Goal: Transaction & Acquisition: Purchase product/service

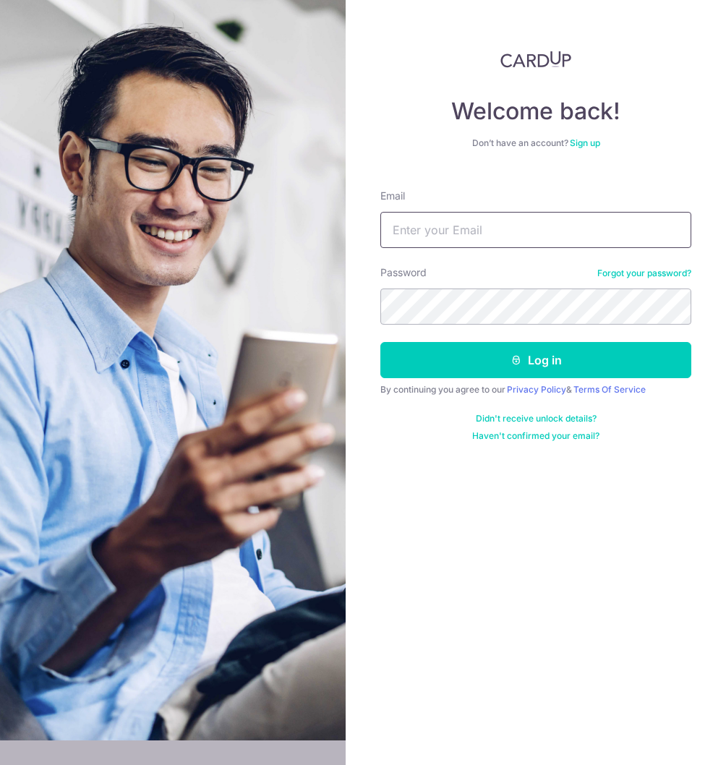
click at [524, 229] on input "Email" at bounding box center [536, 230] width 311 height 36
type input "[EMAIL_ADDRESS][DOMAIN_NAME]"
click at [381, 342] on button "Log in" at bounding box center [536, 360] width 311 height 36
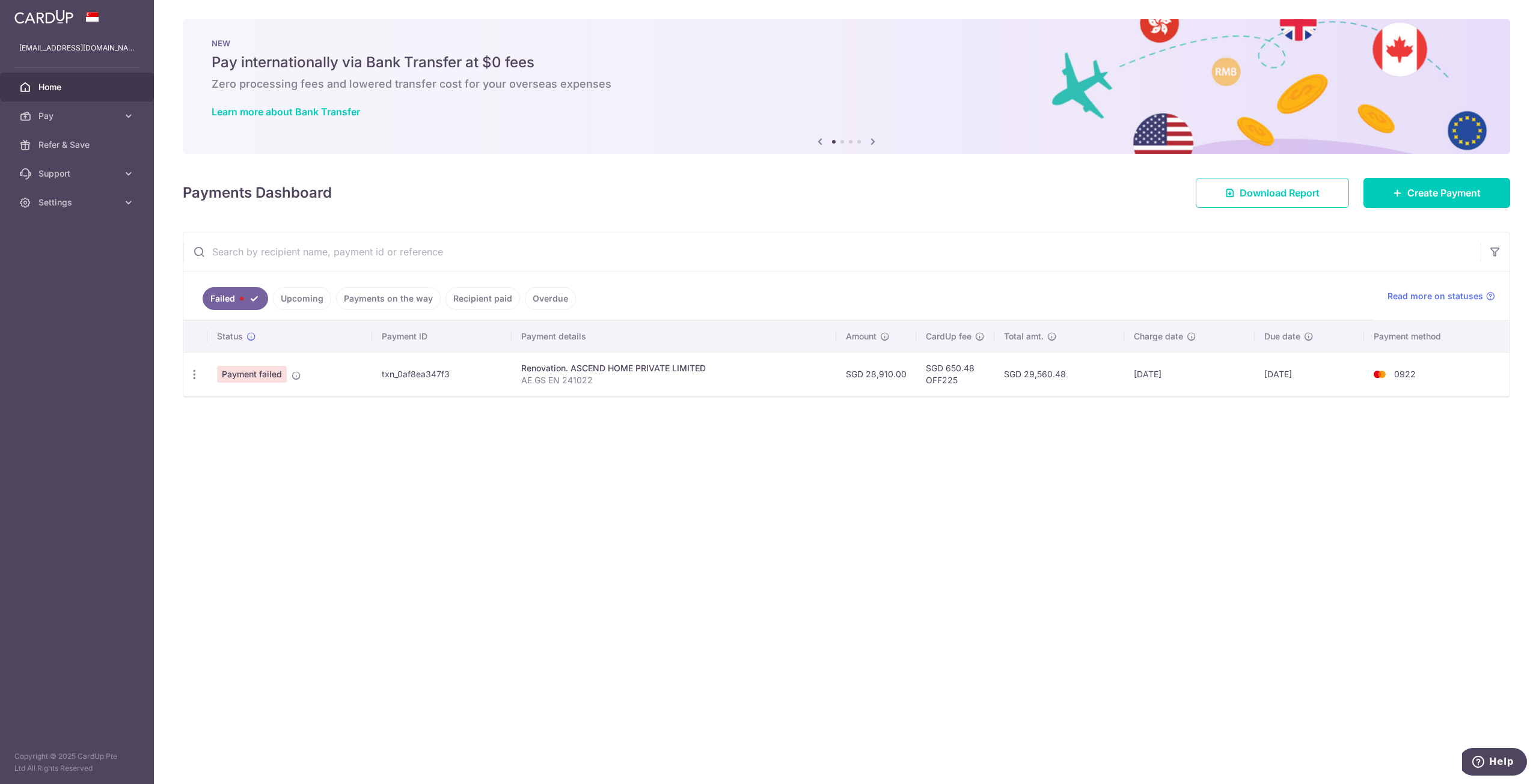
click at [325, 296] on link "Upcoming" at bounding box center [302, 298] width 58 height 22
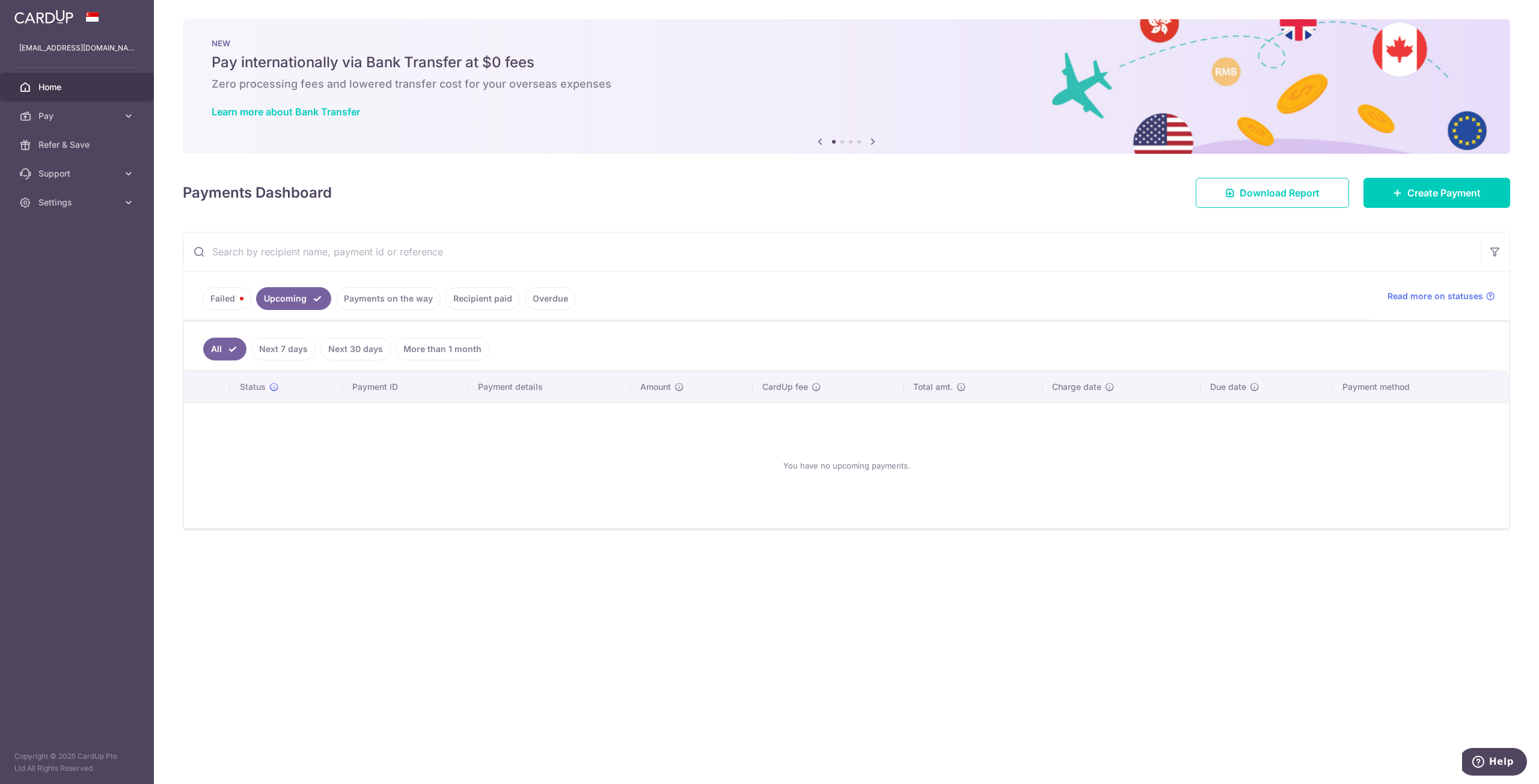
click at [361, 296] on link "Payments on the way" at bounding box center [388, 298] width 105 height 22
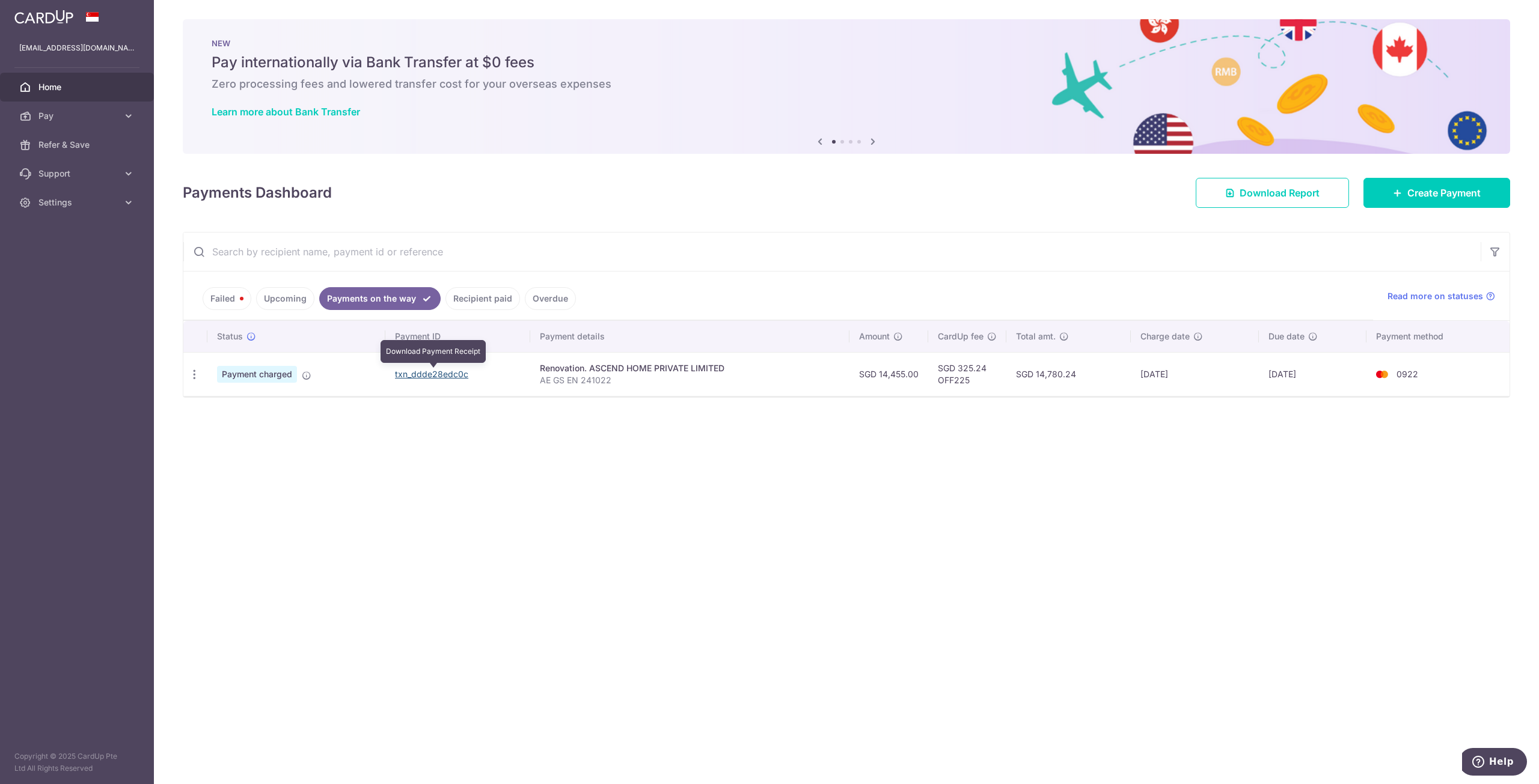
click at [420, 374] on link "txn_ddde28edc0c" at bounding box center [431, 374] width 73 height 10
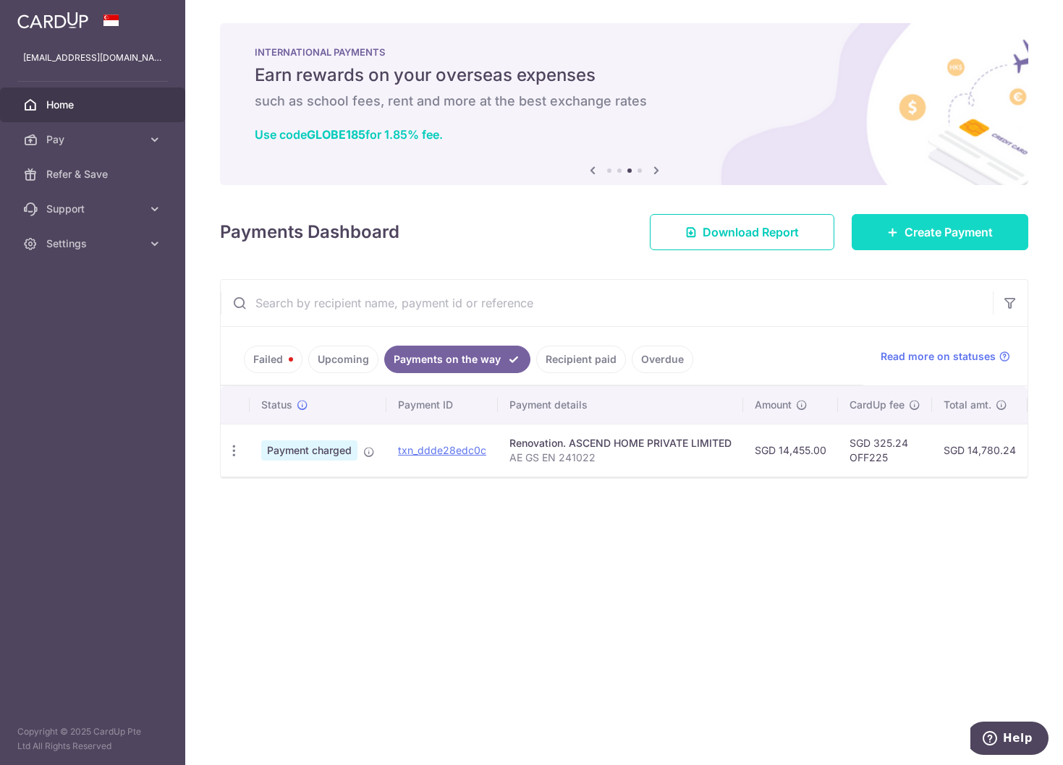
click at [726, 236] on span "Create Payment" at bounding box center [948, 232] width 88 height 17
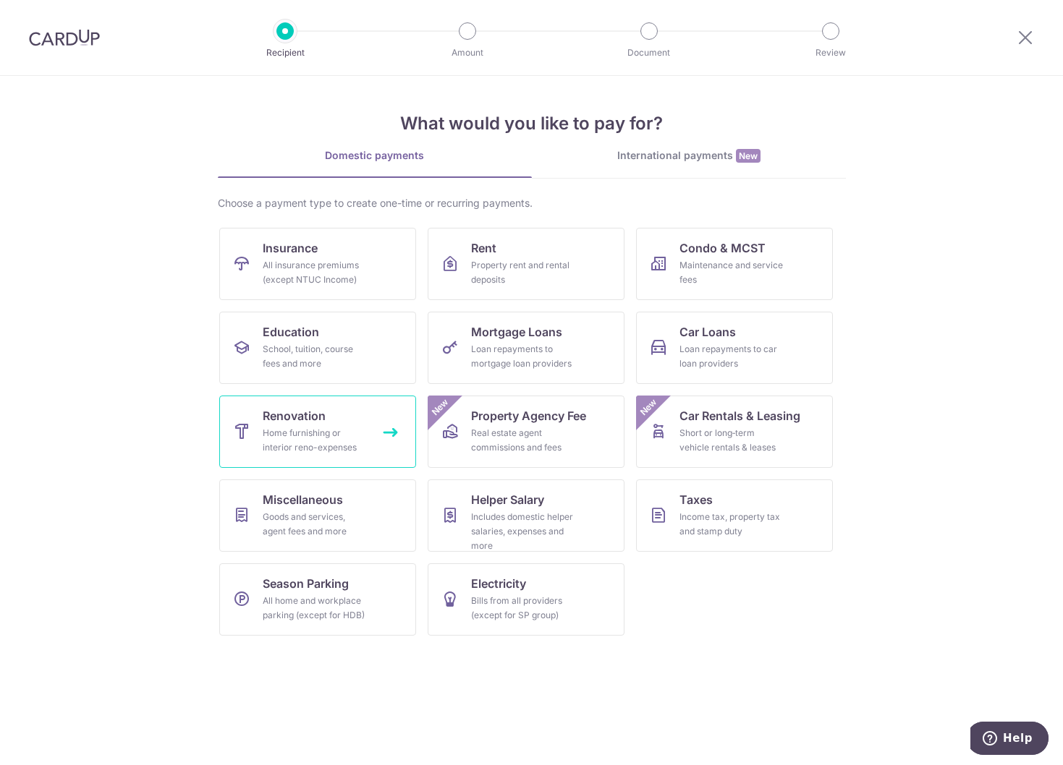
click at [337, 436] on div "Home furnishing or interior reno-expenses" at bounding box center [315, 440] width 104 height 29
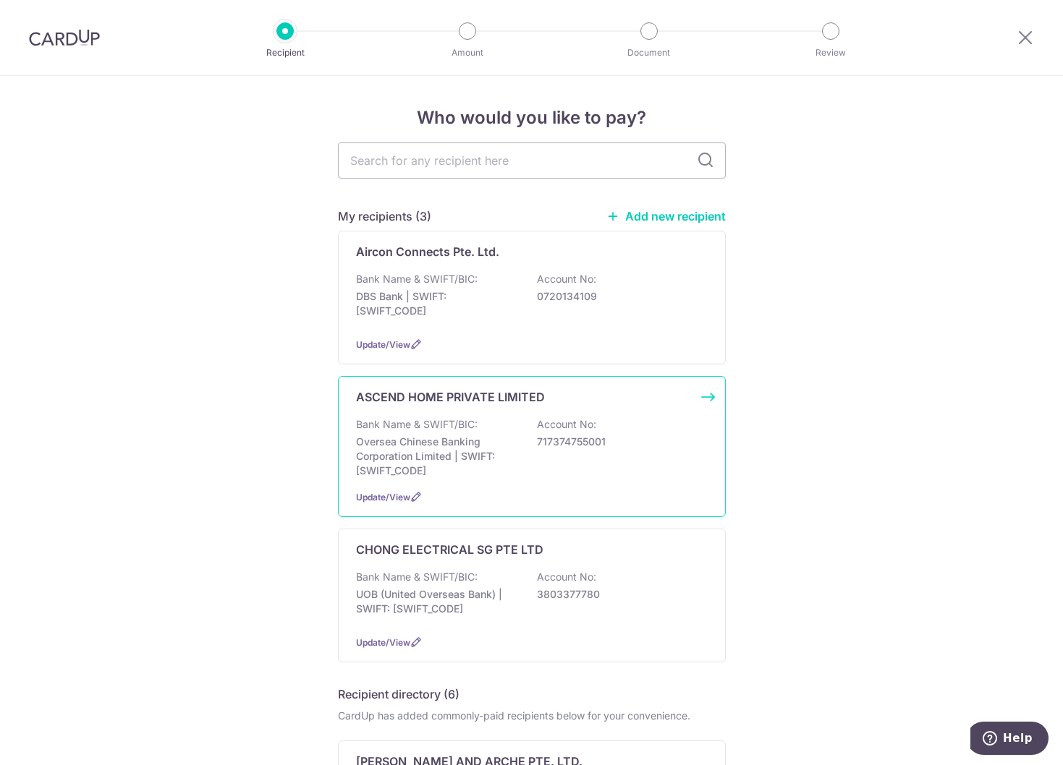
click at [441, 409] on div "ASCEND HOME PRIVATE LIMITED Bank Name & SWIFT/BIC: Oversea Chinese Banking Corp…" at bounding box center [532, 446] width 388 height 141
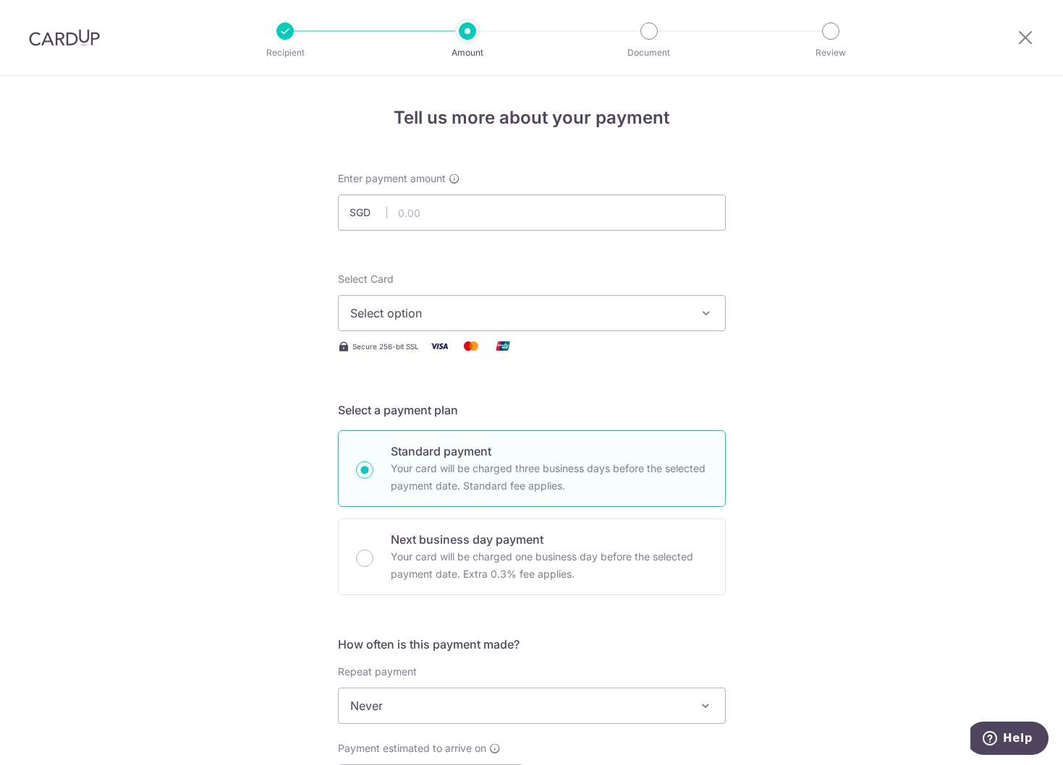
click at [138, 275] on div "Tell us more about your payment Enter payment amount SGD Select Card Select opt…" at bounding box center [531, 779] width 1063 height 1406
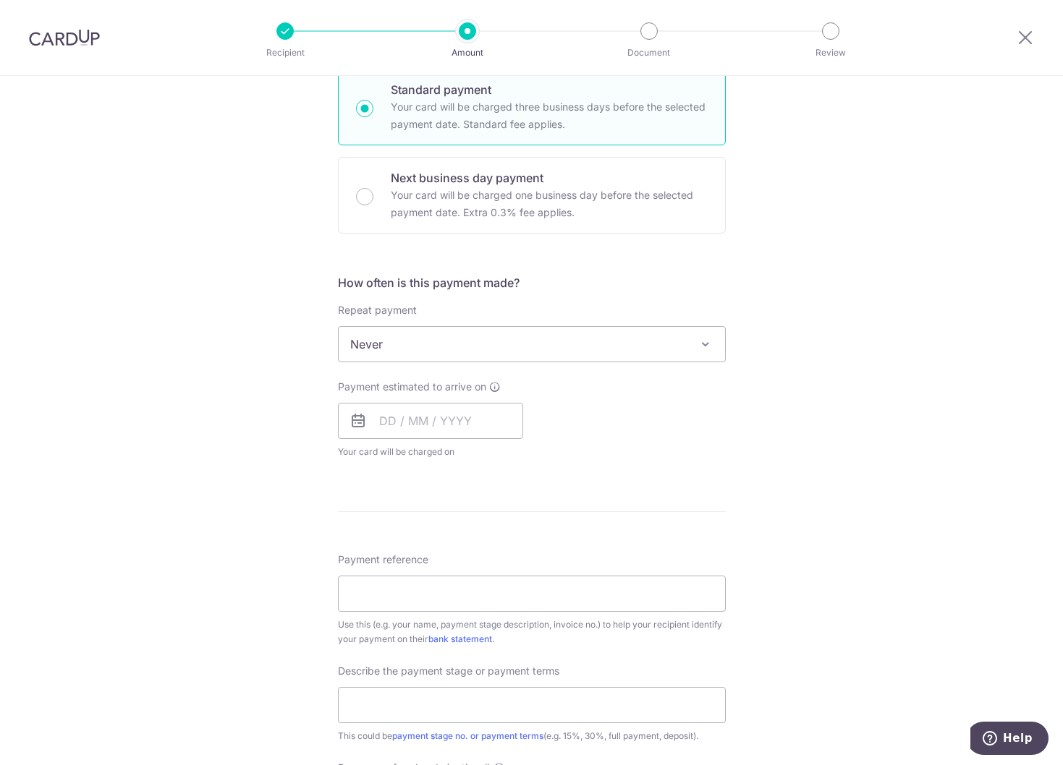
scroll to position [145, 0]
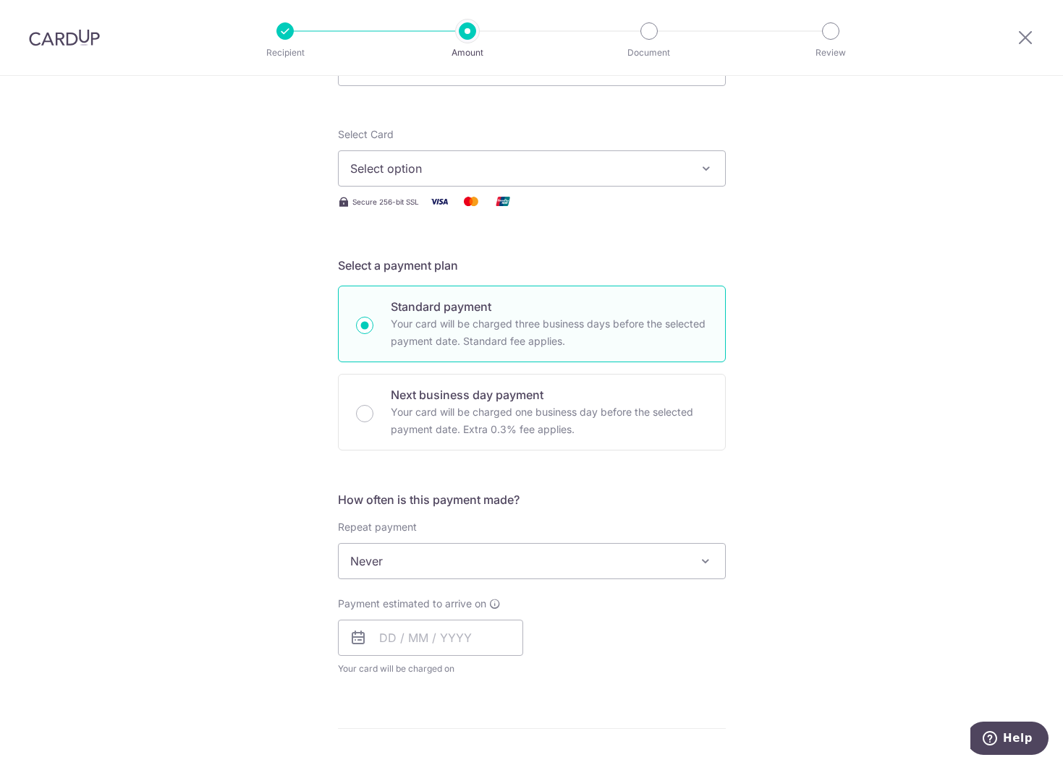
click at [85, 43] on img at bounding box center [64, 37] width 71 height 17
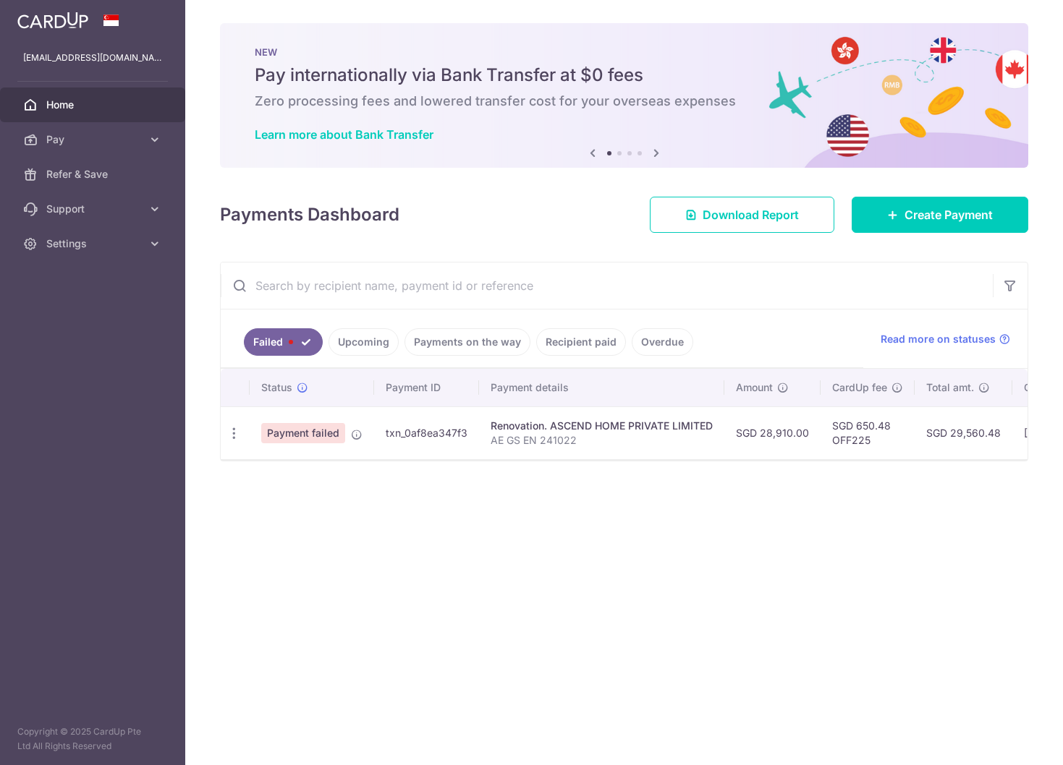
click at [463, 336] on link "Payments on the way" at bounding box center [467, 341] width 126 height 27
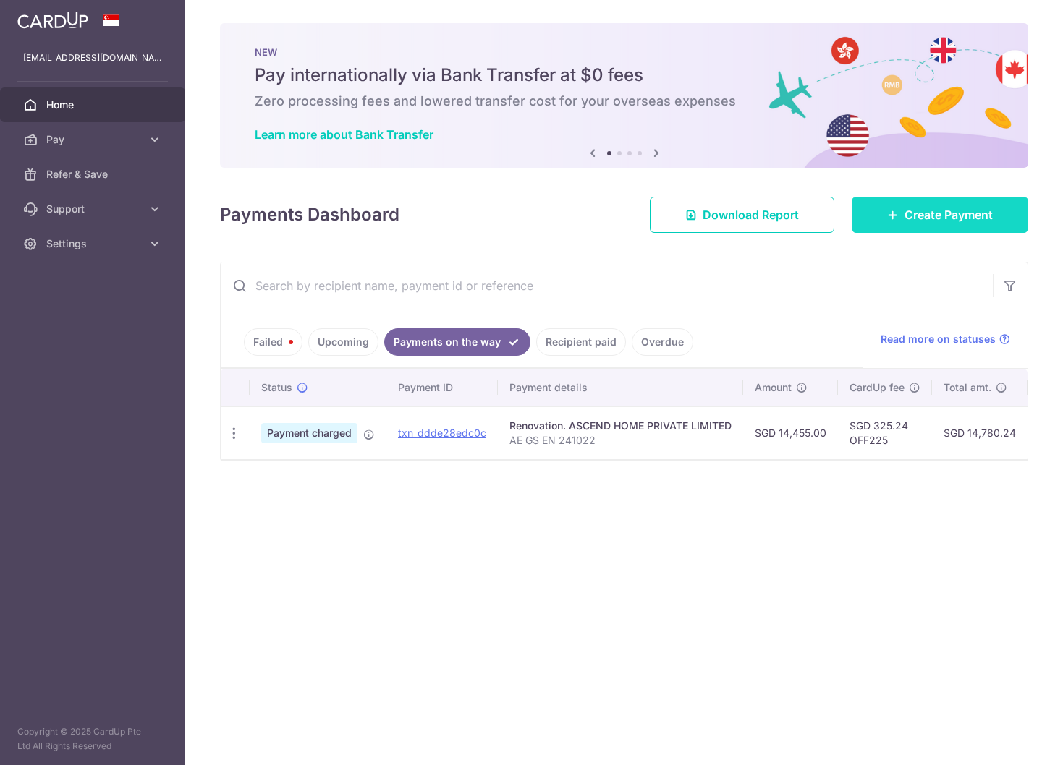
click at [977, 218] on span "Create Payment" at bounding box center [948, 214] width 88 height 17
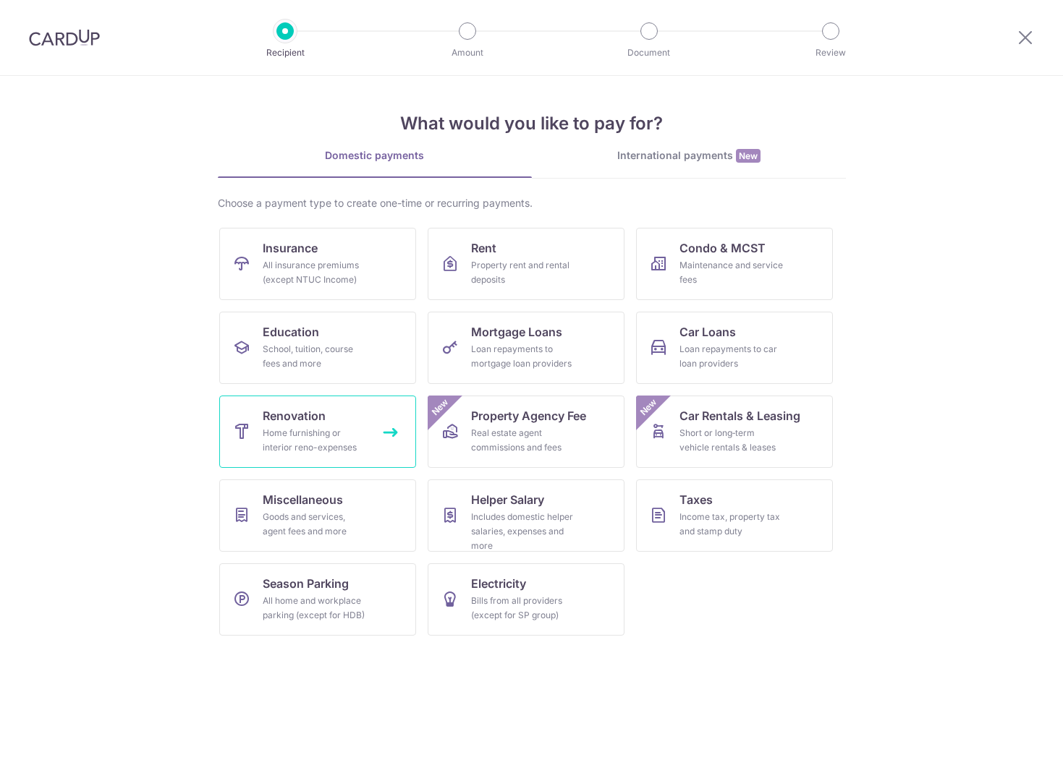
click at [326, 424] on link "Renovation Home furnishing or interior reno-expenses" at bounding box center [317, 432] width 197 height 72
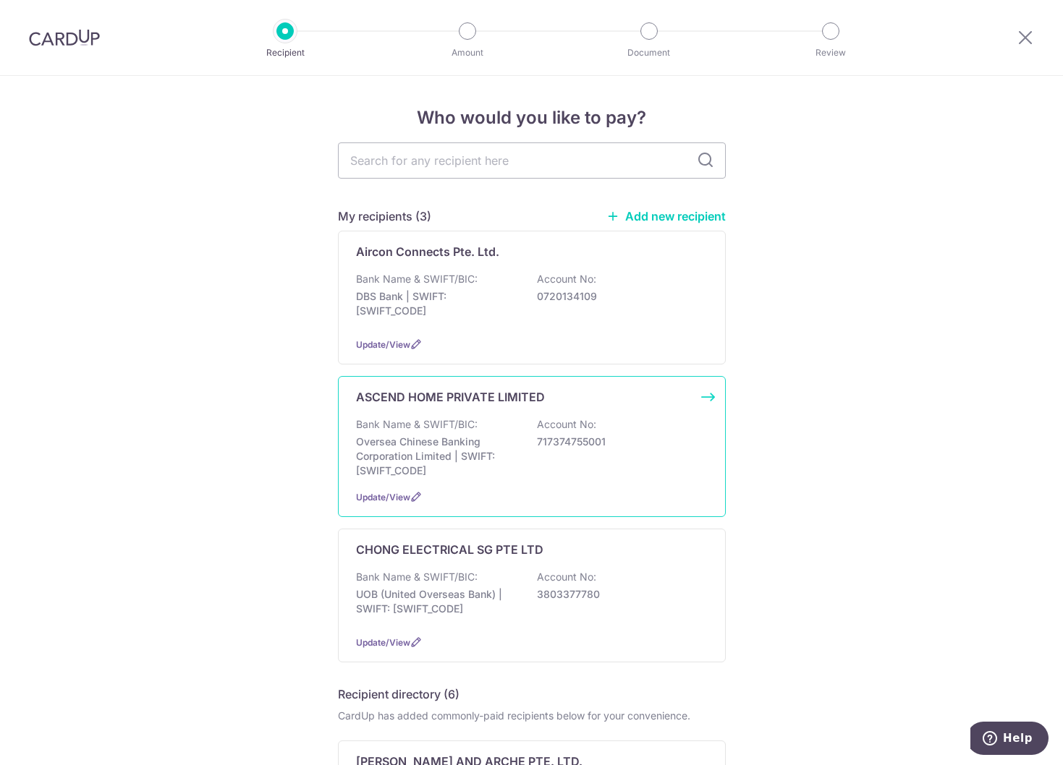
click at [480, 462] on p "Oversea Chinese Banking Corporation Limited | SWIFT: OCBCSGSGXXX" at bounding box center [437, 456] width 162 height 43
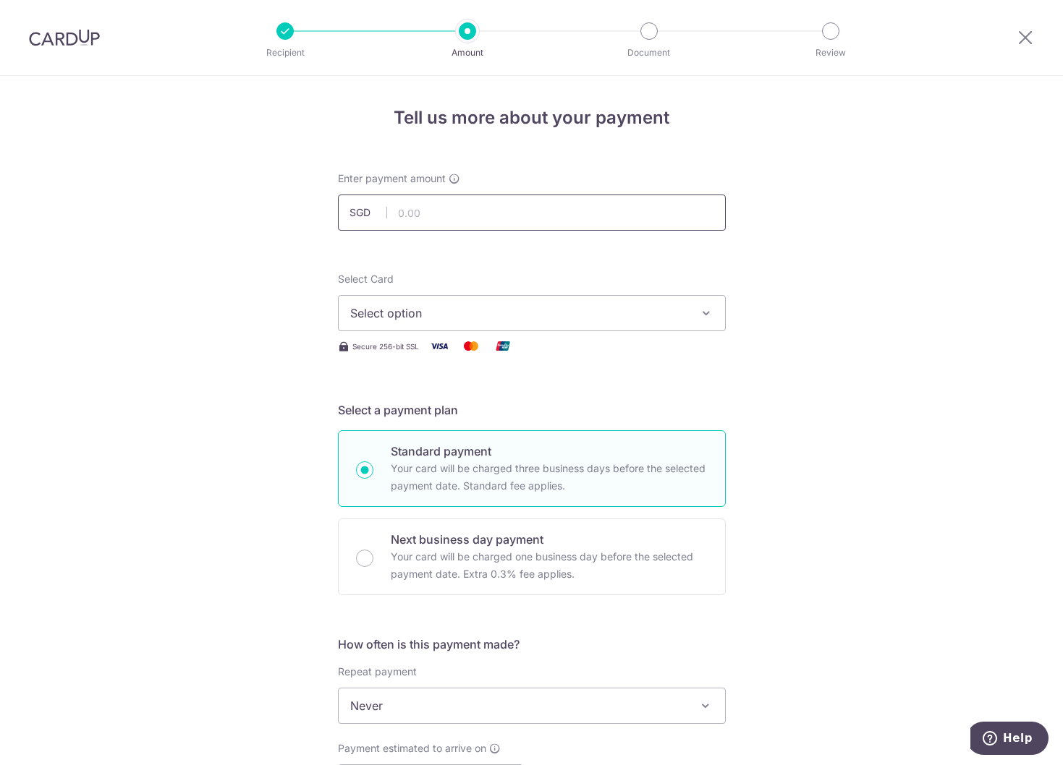
click at [413, 213] on input "text" at bounding box center [532, 213] width 388 height 36
type input "14,455.00"
click at [401, 314] on span "Select option" at bounding box center [518, 313] width 337 height 17
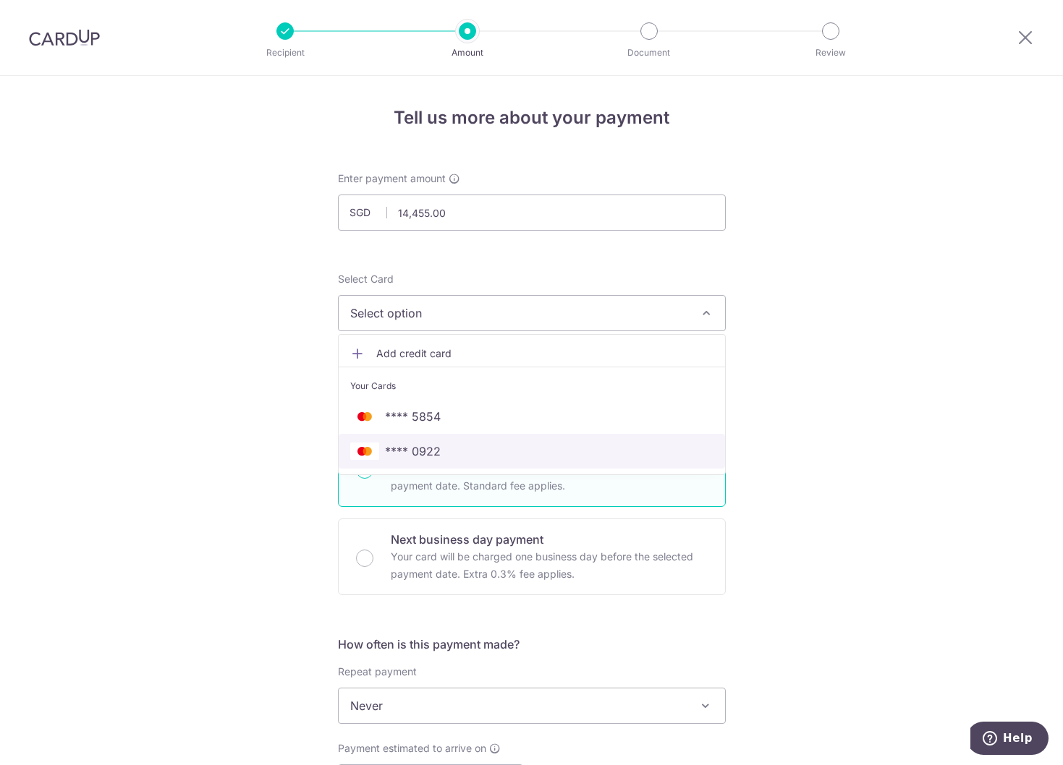
click at [403, 444] on span "**** 0922" at bounding box center [413, 451] width 56 height 17
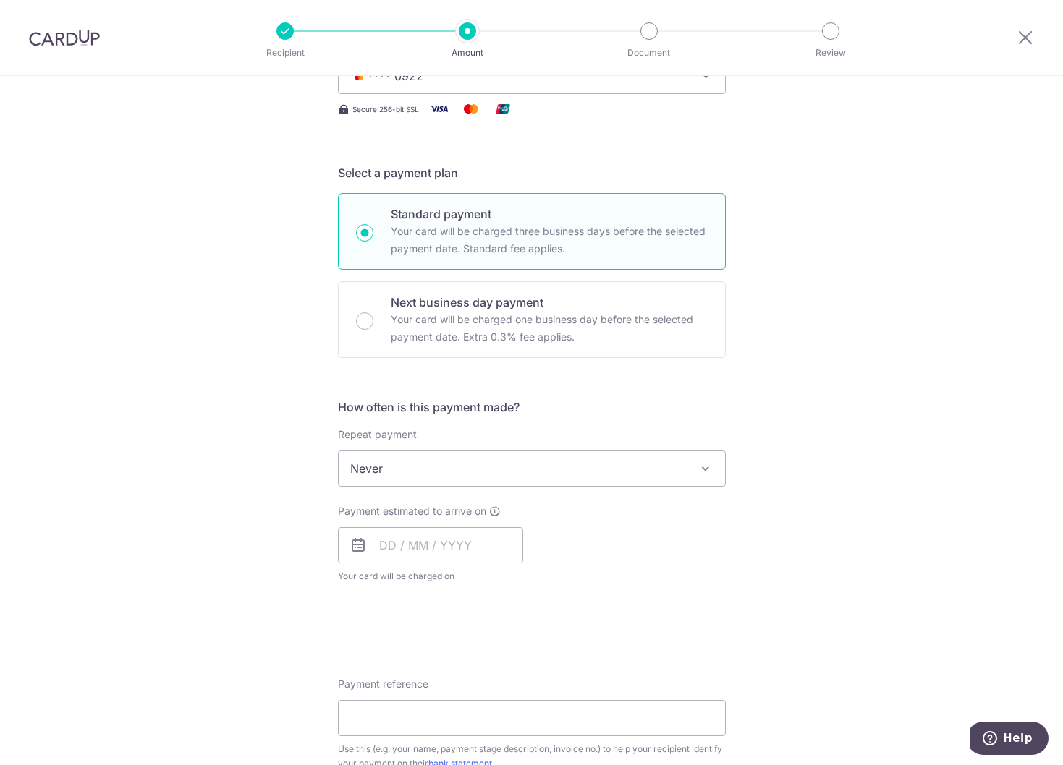
scroll to position [289, 0]
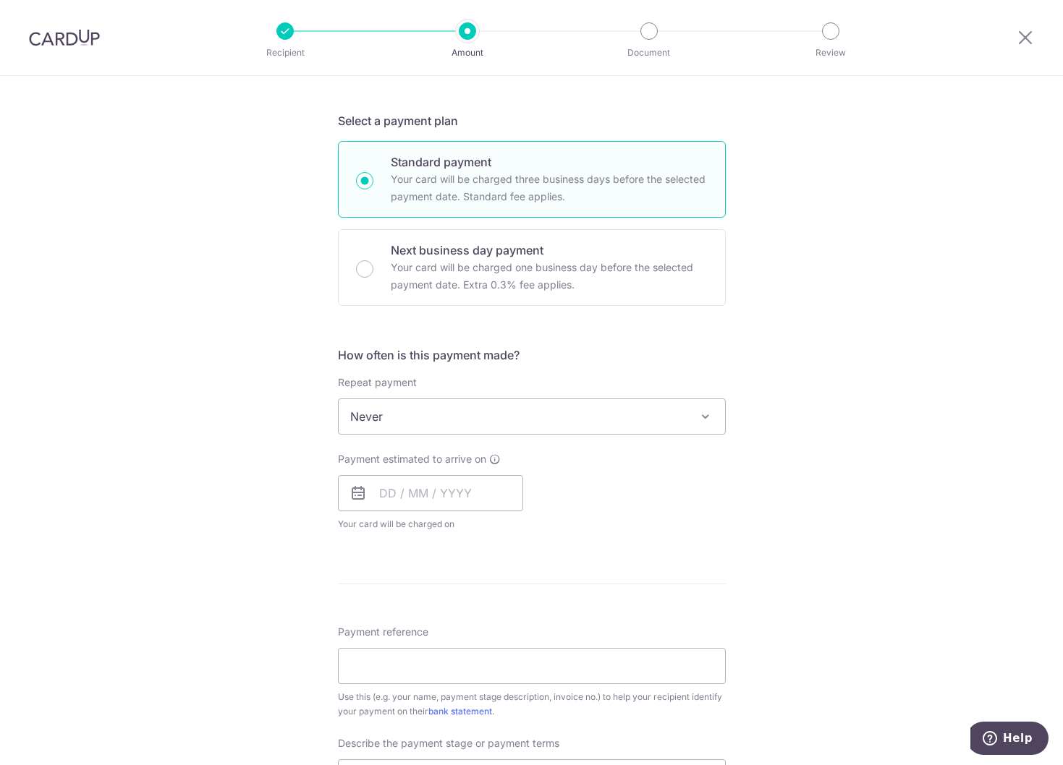
click at [391, 401] on span "Never" at bounding box center [532, 416] width 386 height 35
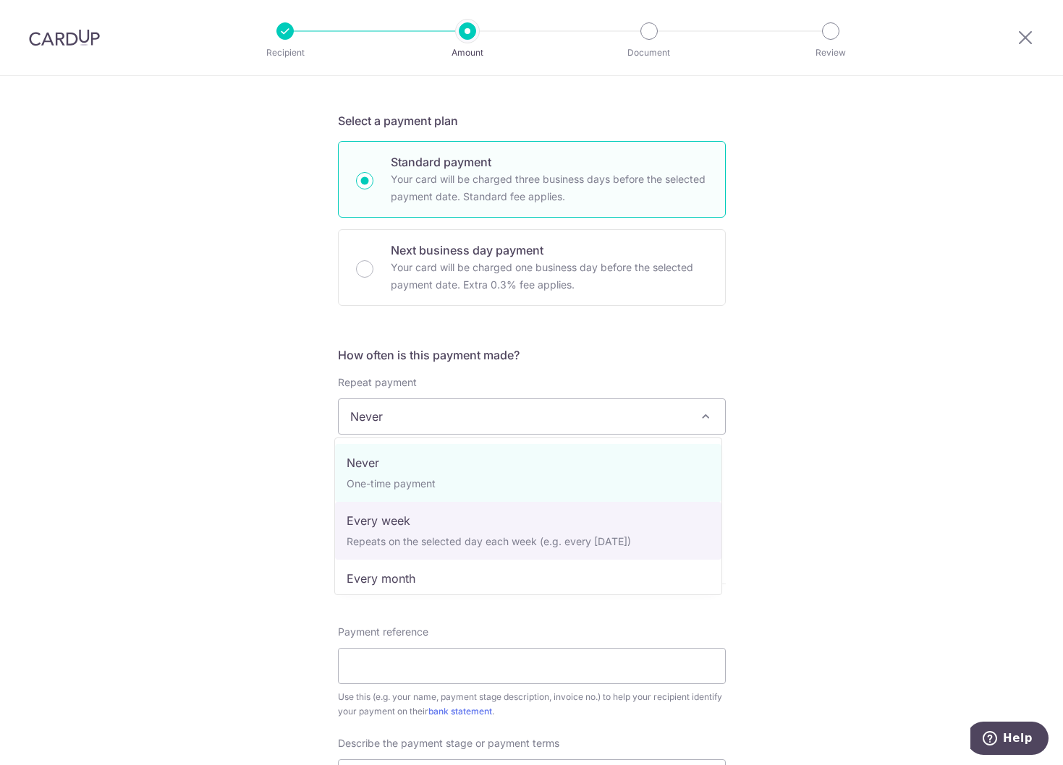
click at [231, 542] on div "Tell us more about your payment Enter payment amount SGD 14,455.00 14455.00 Sel…" at bounding box center [531, 490] width 1063 height 1406
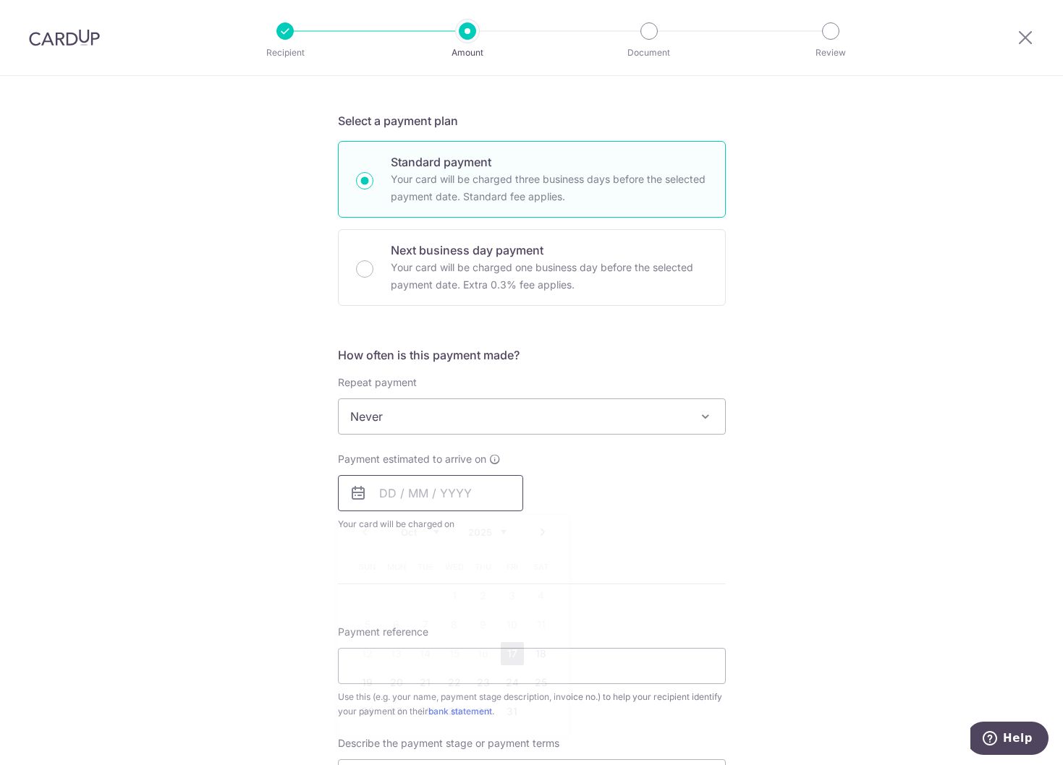
click at [387, 498] on input "text" at bounding box center [430, 493] width 185 height 36
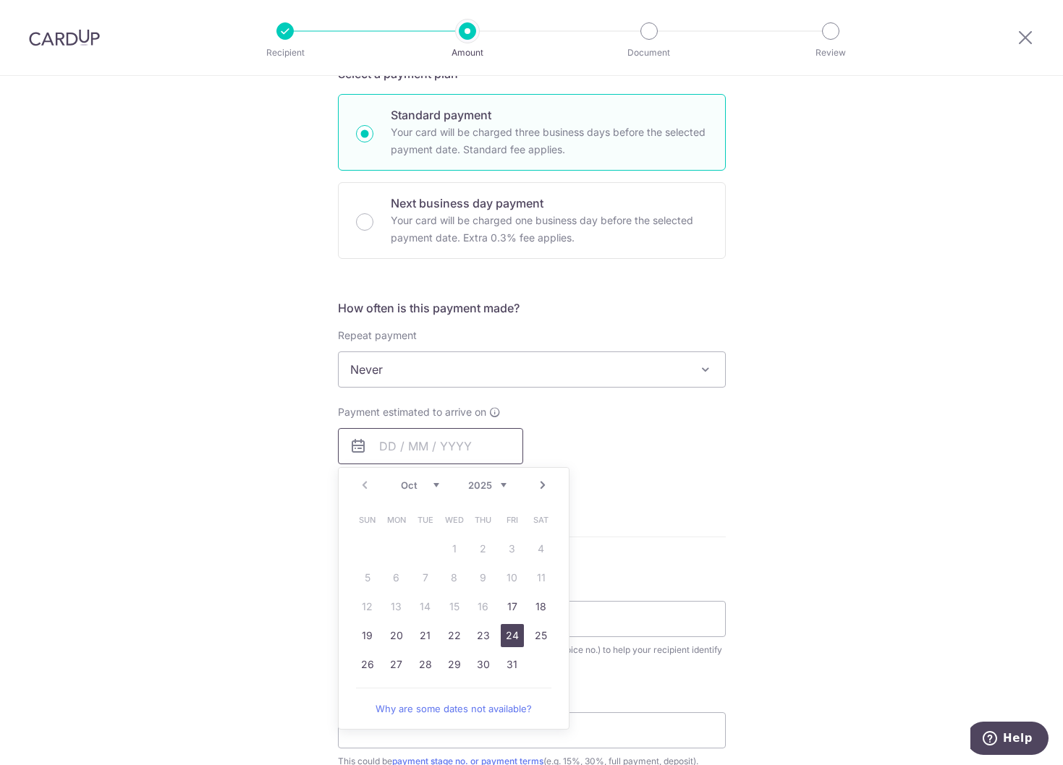
scroll to position [362, 0]
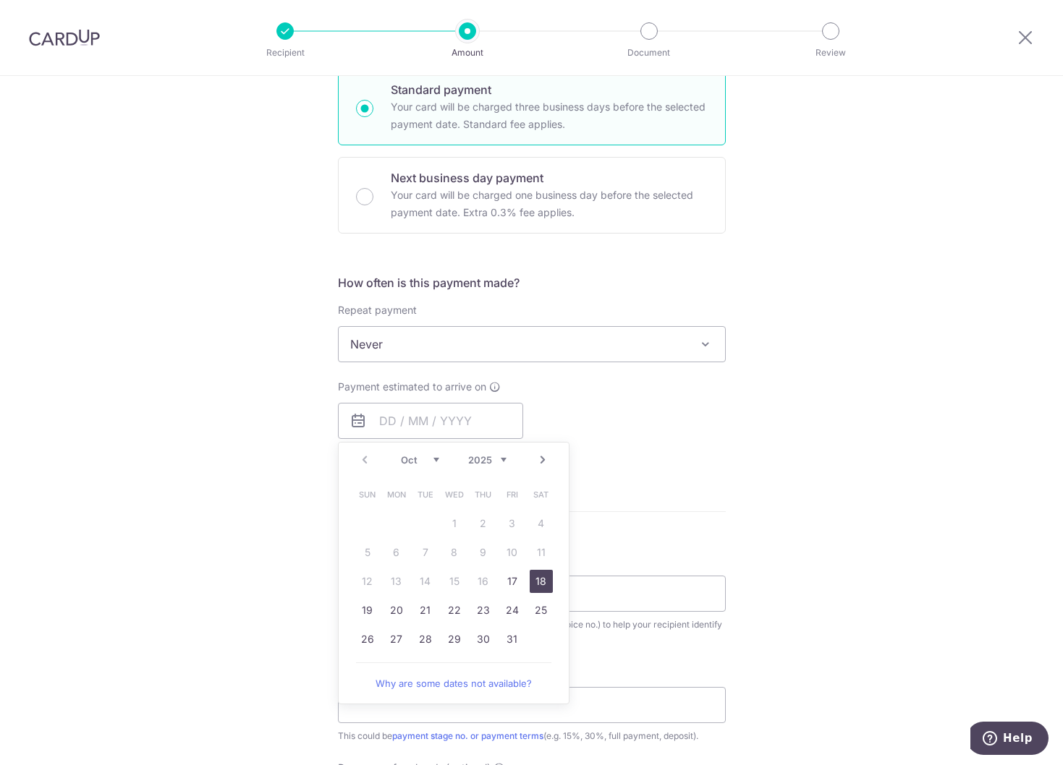
click at [535, 584] on link "18" at bounding box center [541, 581] width 23 height 23
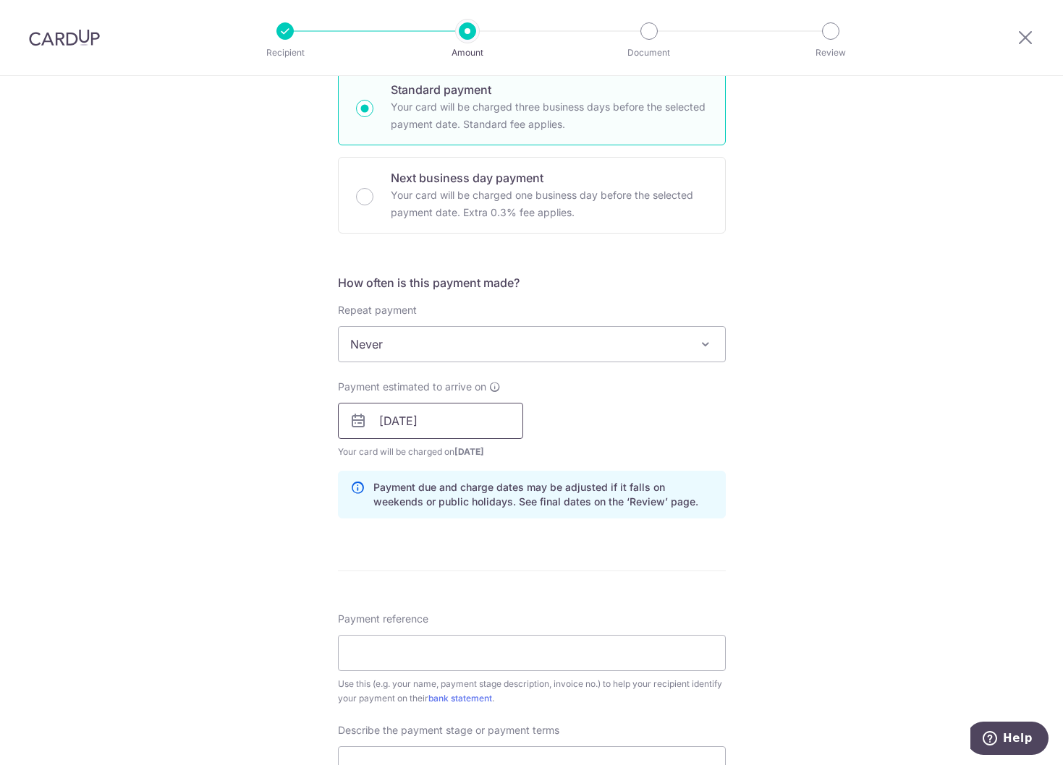
click at [439, 430] on input "18/10/2025" at bounding box center [430, 421] width 185 height 36
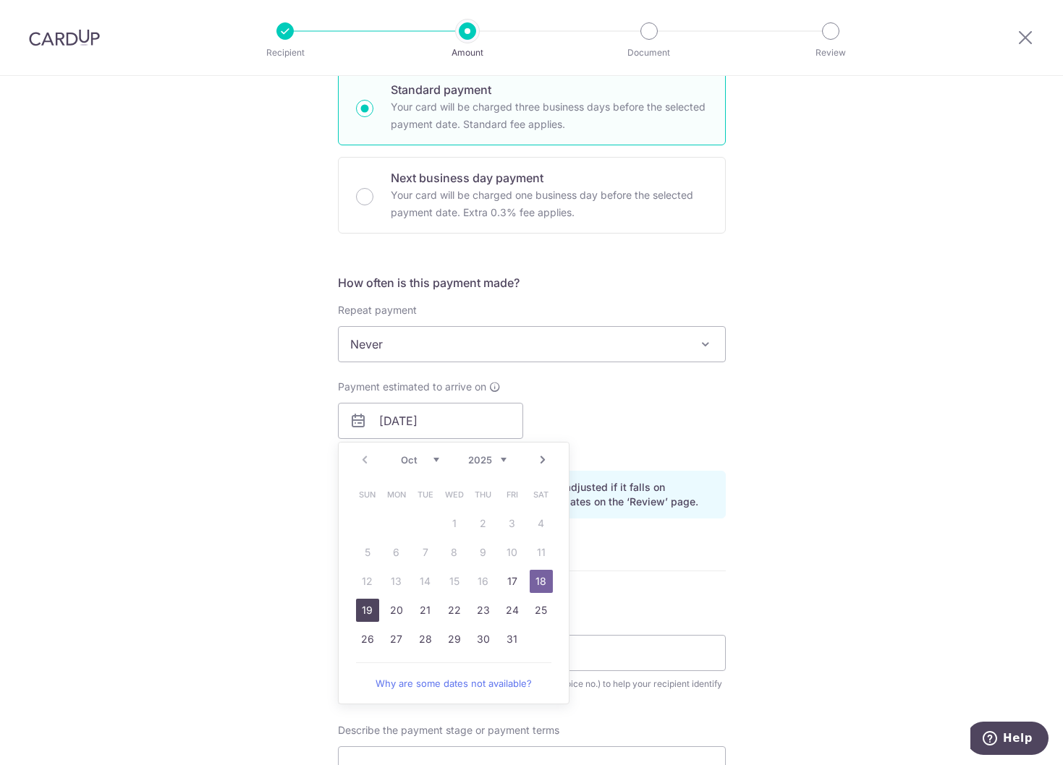
click at [364, 616] on link "19" at bounding box center [367, 610] width 23 height 23
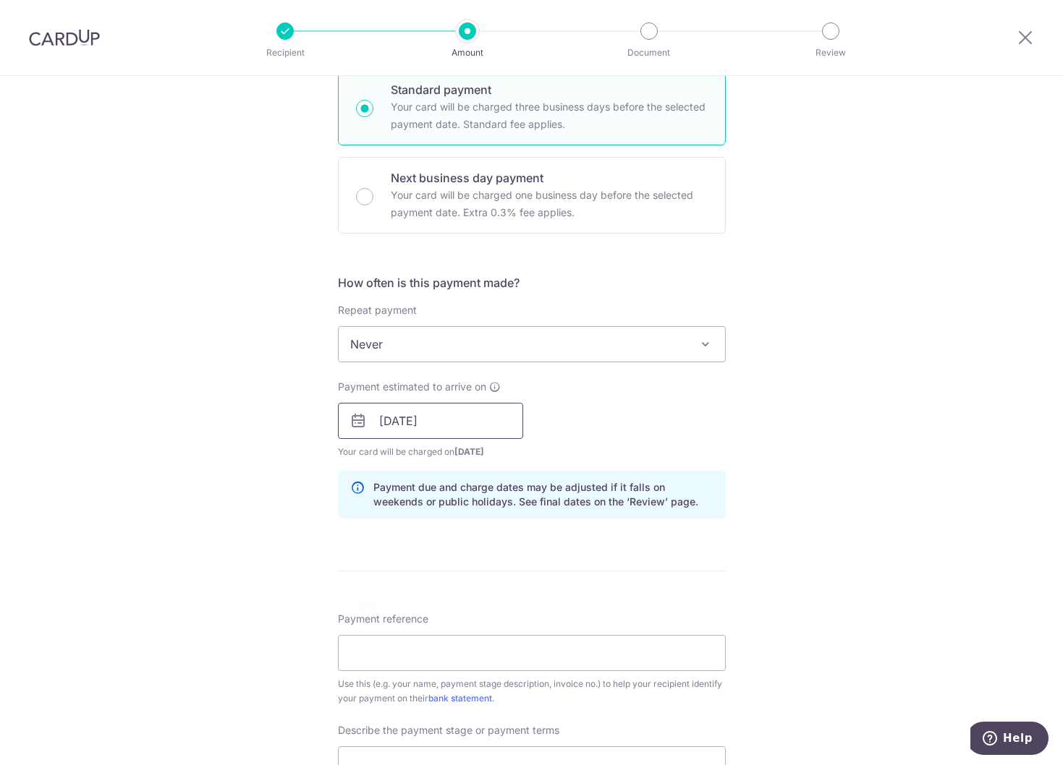
click at [414, 413] on input "19/10/2025" at bounding box center [430, 421] width 185 height 36
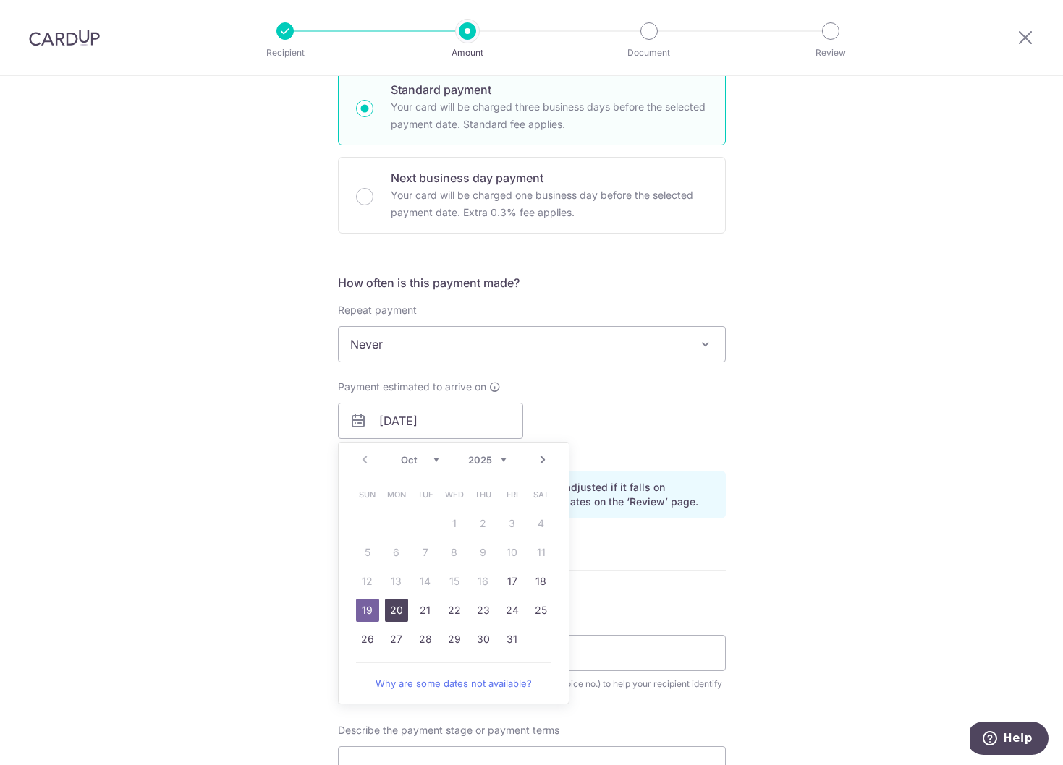
click at [392, 609] on link "20" at bounding box center [396, 610] width 23 height 23
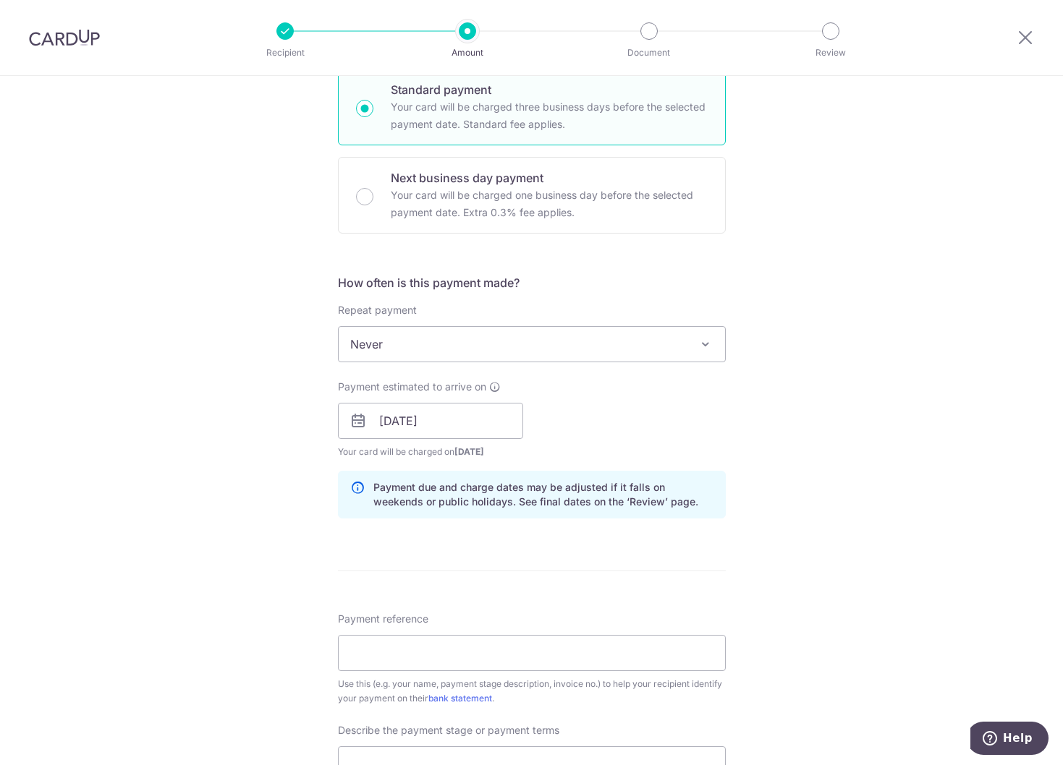
click at [294, 556] on div "Tell us more about your payment Enter payment amount SGD 14,455.00 14455.00 Sel…" at bounding box center [531, 446] width 1063 height 1465
click at [441, 413] on input "20/10/2025" at bounding box center [430, 421] width 185 height 36
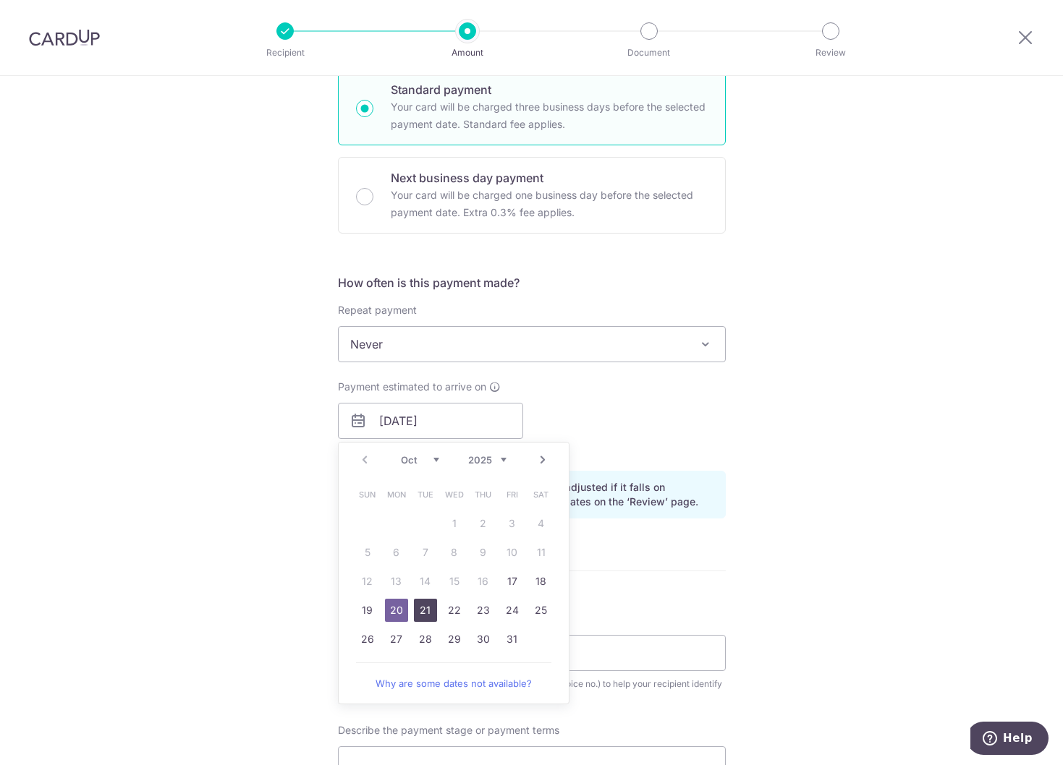
click at [425, 606] on link "21" at bounding box center [425, 610] width 23 height 23
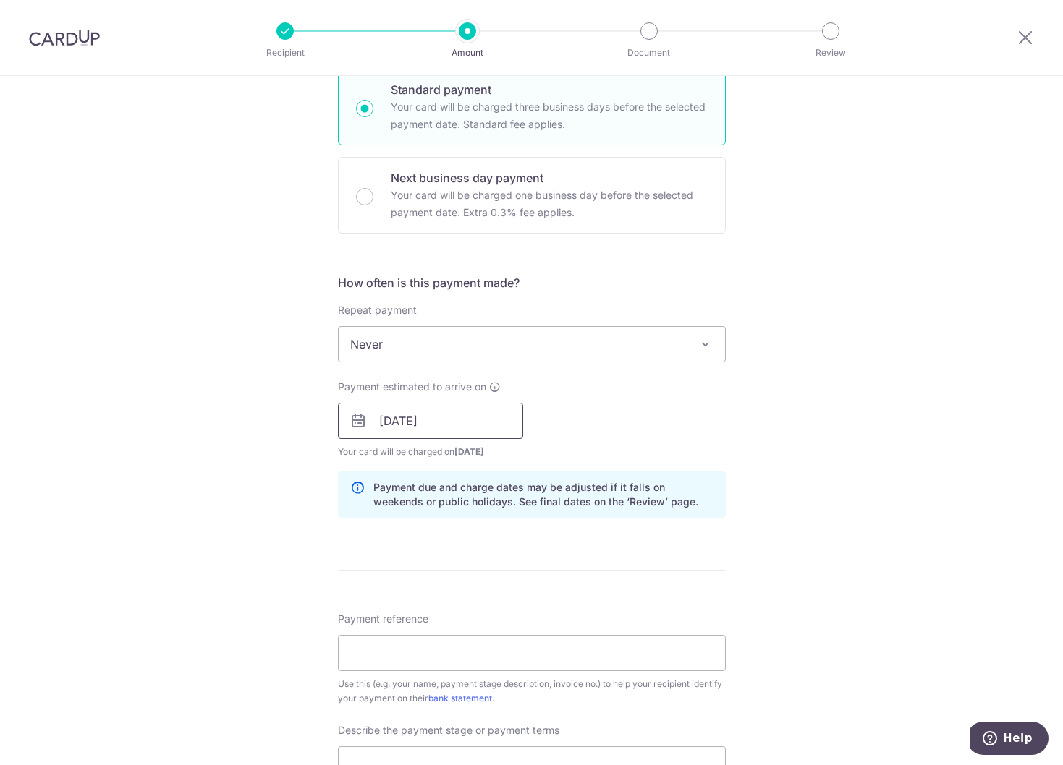
click at [435, 415] on input "[DATE]" at bounding box center [430, 421] width 185 height 36
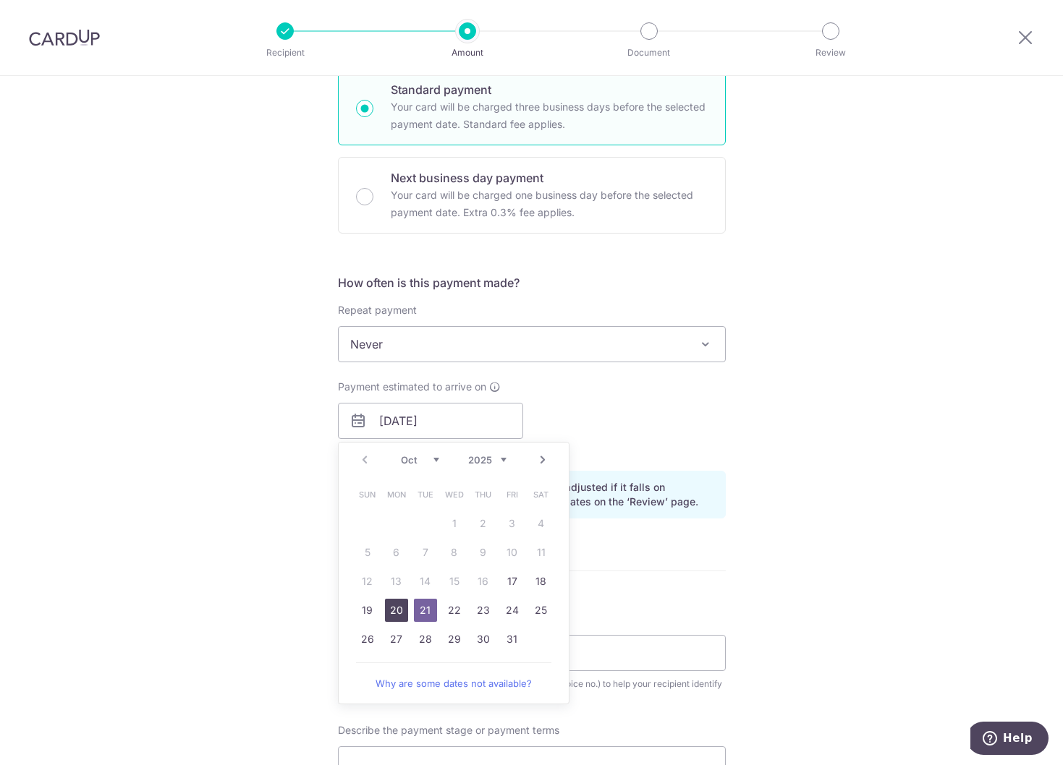
click at [394, 608] on link "20" at bounding box center [396, 610] width 23 height 23
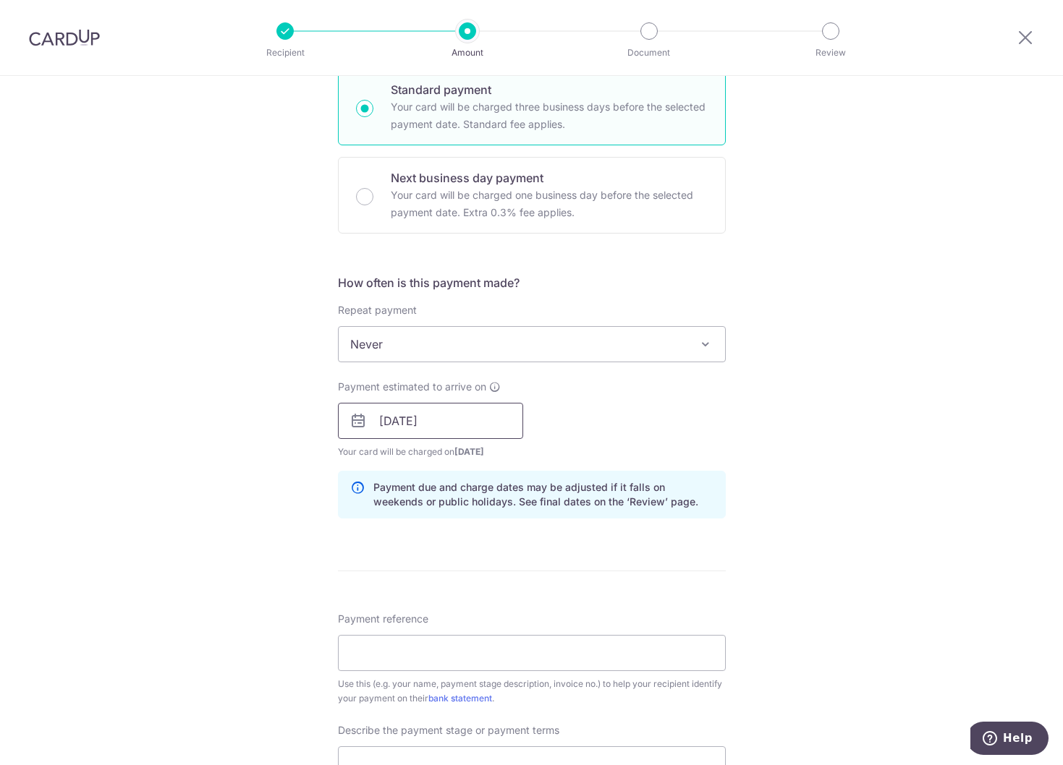
click at [407, 418] on input "20/10/2025" at bounding box center [430, 421] width 185 height 36
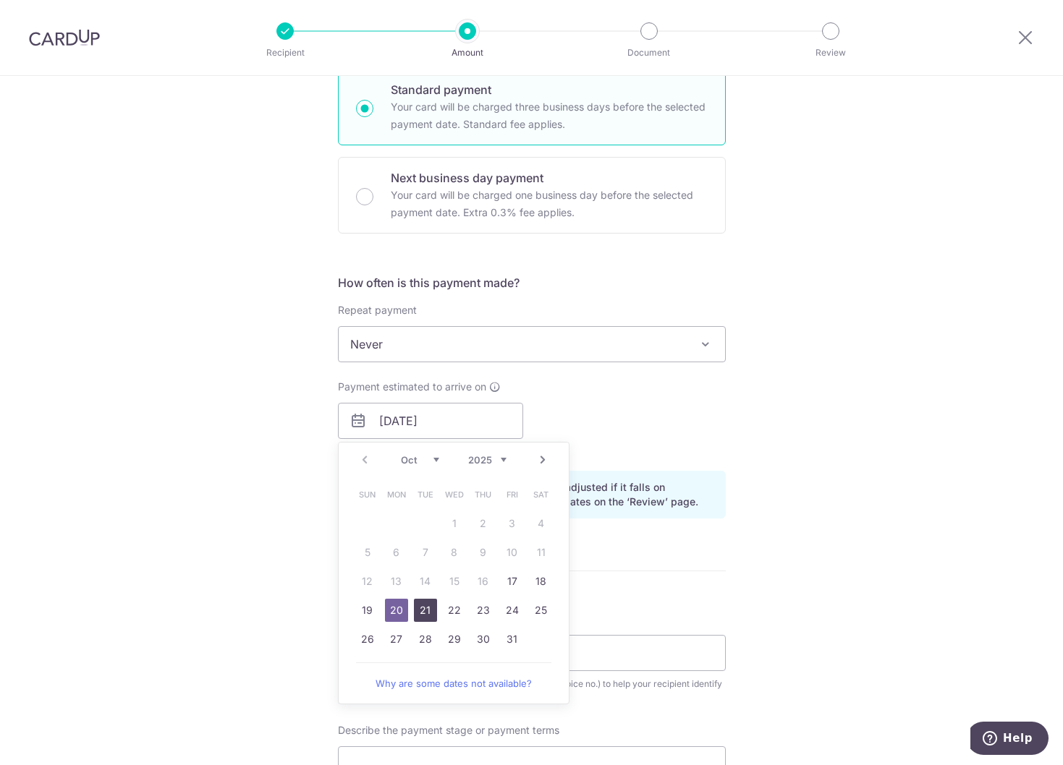
click at [414, 615] on link "21" at bounding box center [425, 610] width 23 height 23
type input "[DATE]"
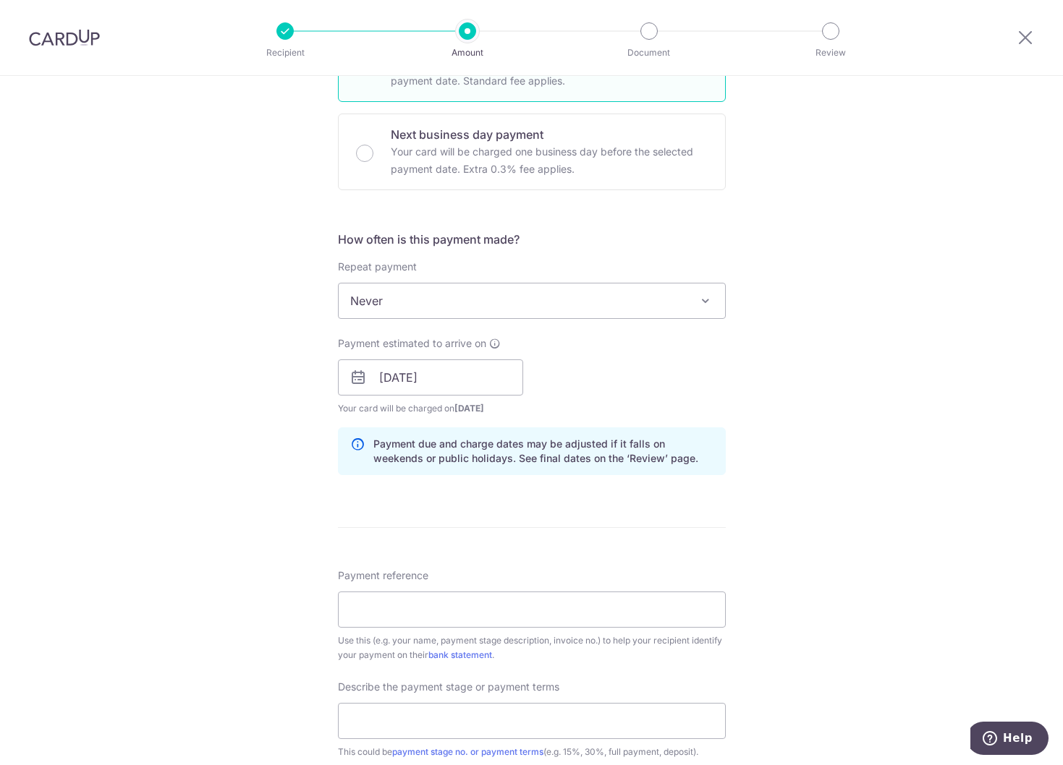
scroll to position [434, 0]
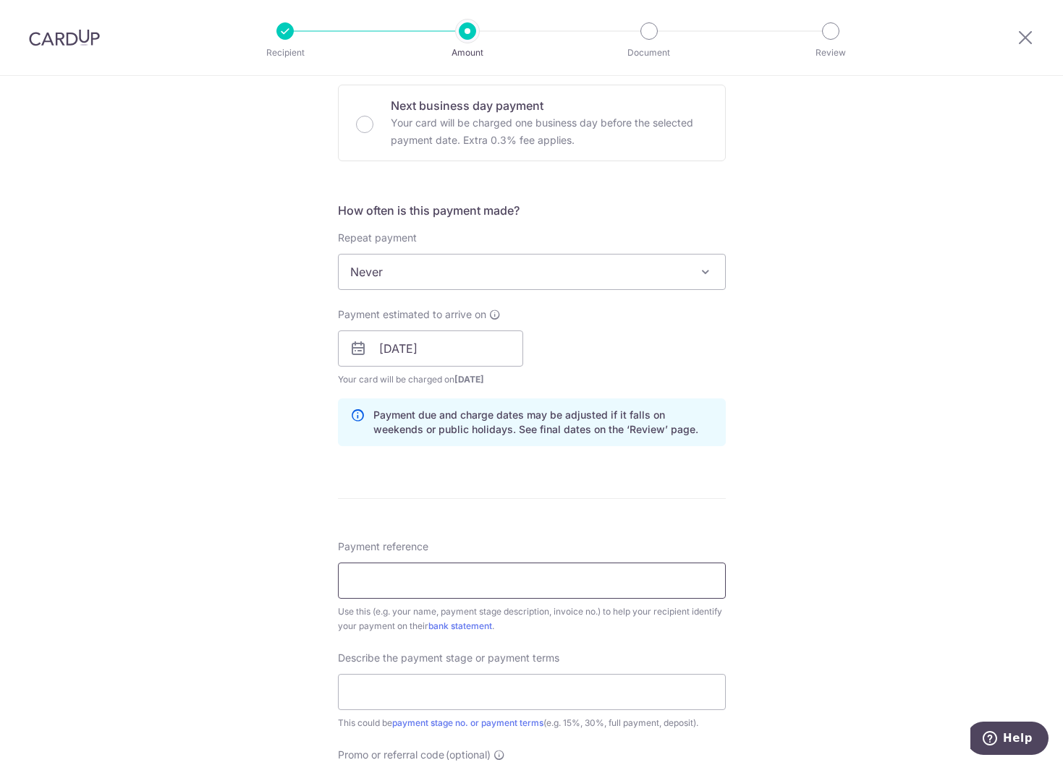
click at [620, 594] on input "Payment reference" at bounding box center [532, 581] width 388 height 36
type input "AE GS EN 241022"
click at [451, 692] on input "text" at bounding box center [532, 692] width 388 height 36
type input "3rd Payment"
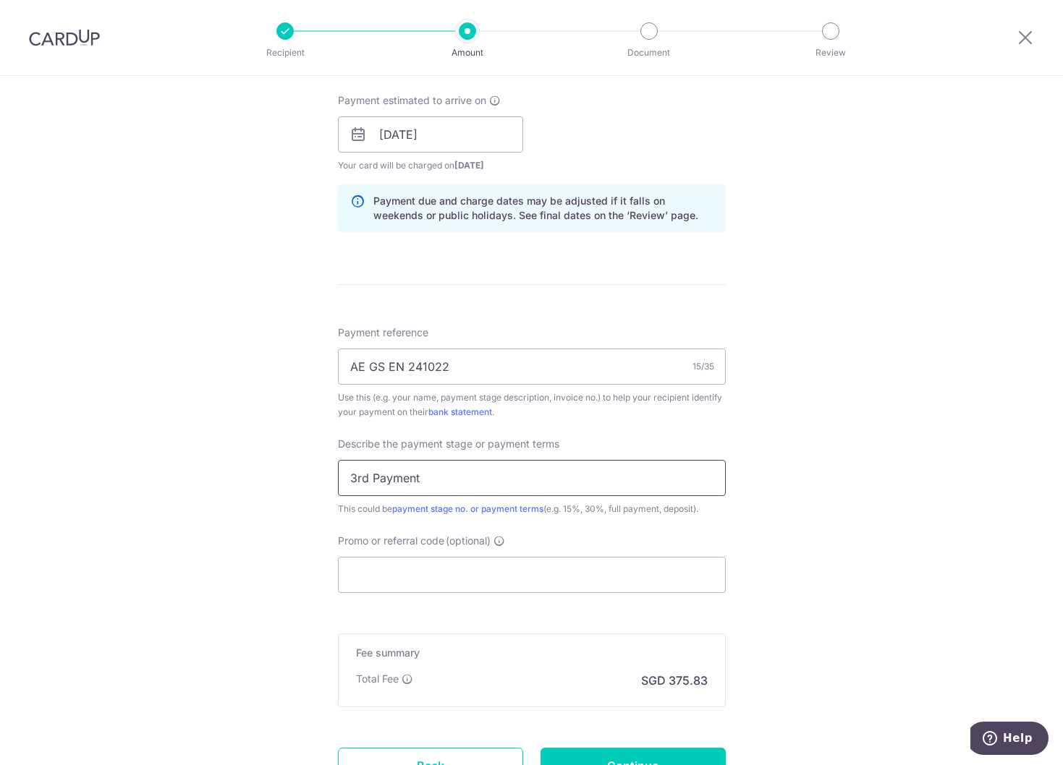
scroll to position [651, 0]
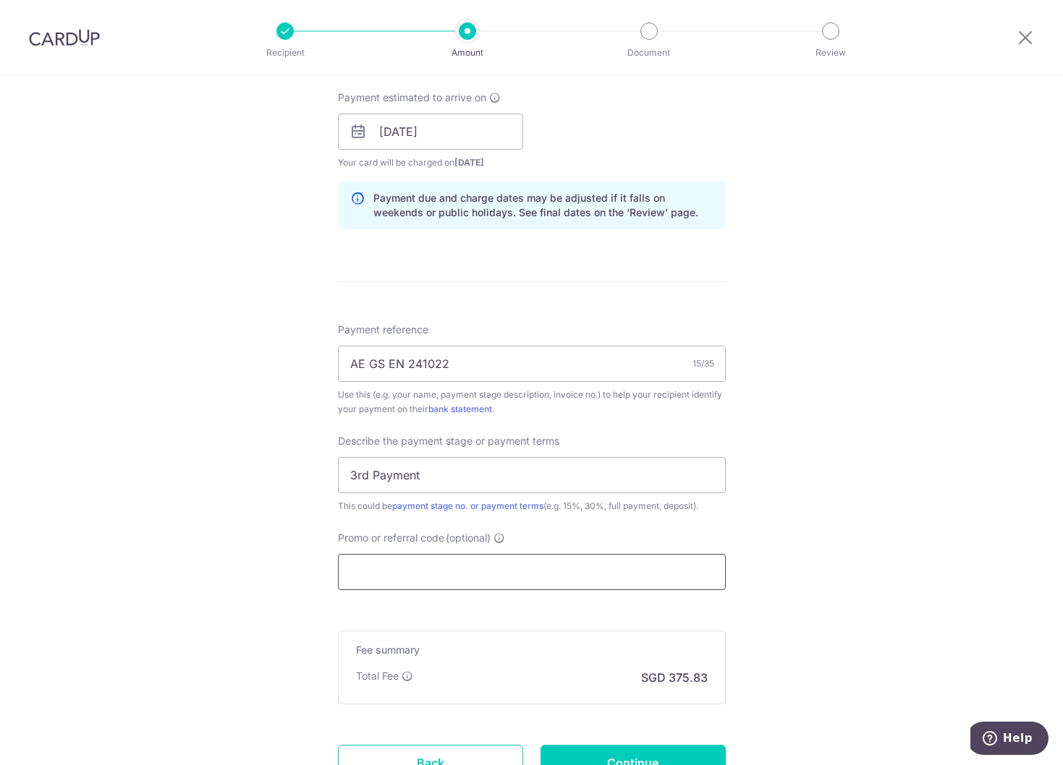
click at [578, 567] on input "Promo or referral code (optional)" at bounding box center [532, 572] width 388 height 36
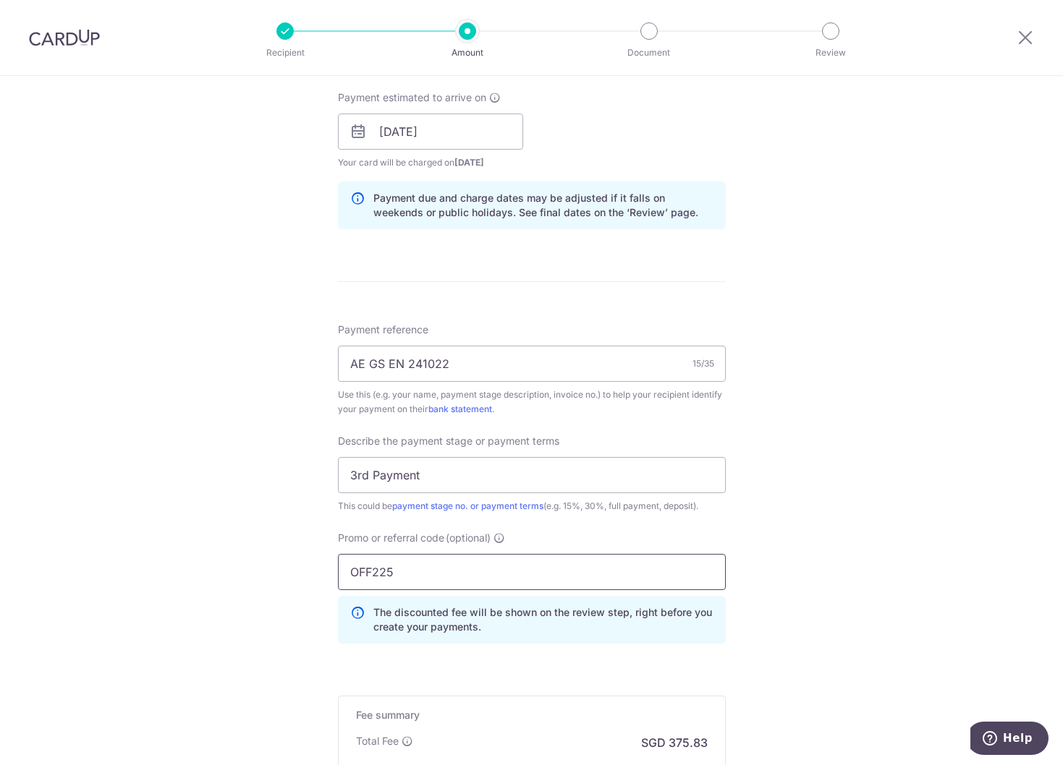
type input "OFF225"
click at [804, 509] on div "Tell us more about your payment Enter payment amount SGD 14,455.00 14455.00 Sel…" at bounding box center [531, 190] width 1063 height 1530
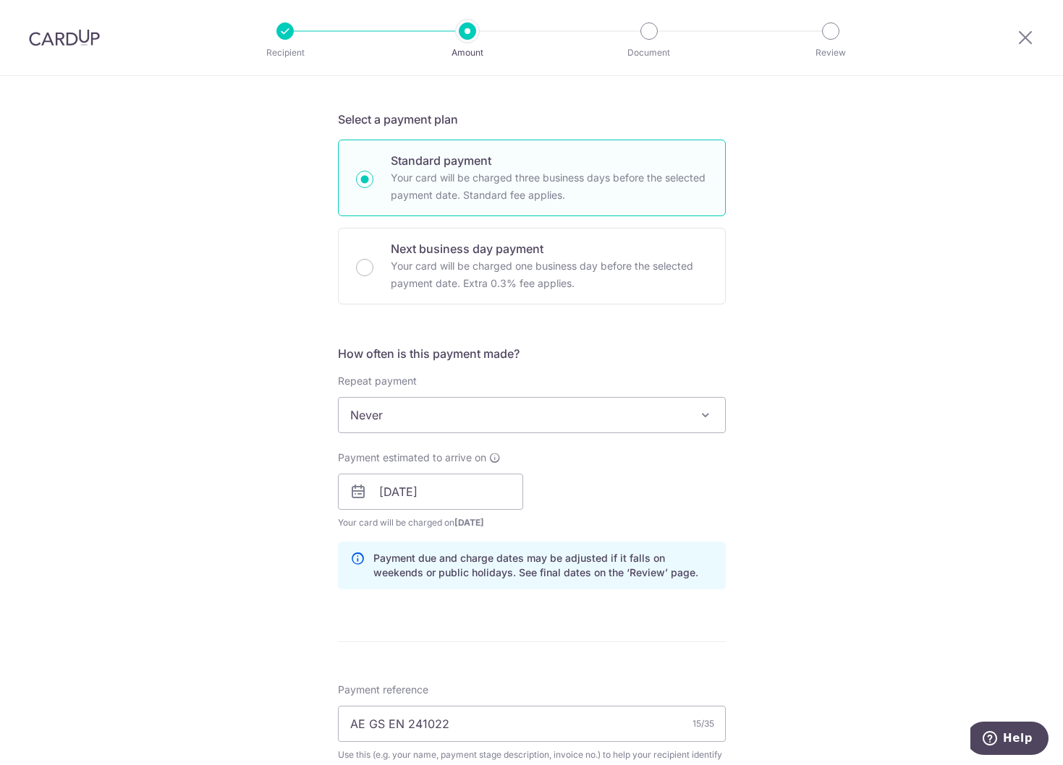
scroll to position [289, 0]
click at [1021, 27] on div at bounding box center [1024, 37] width 75 height 75
click at [1019, 38] on icon at bounding box center [1024, 37] width 17 height 18
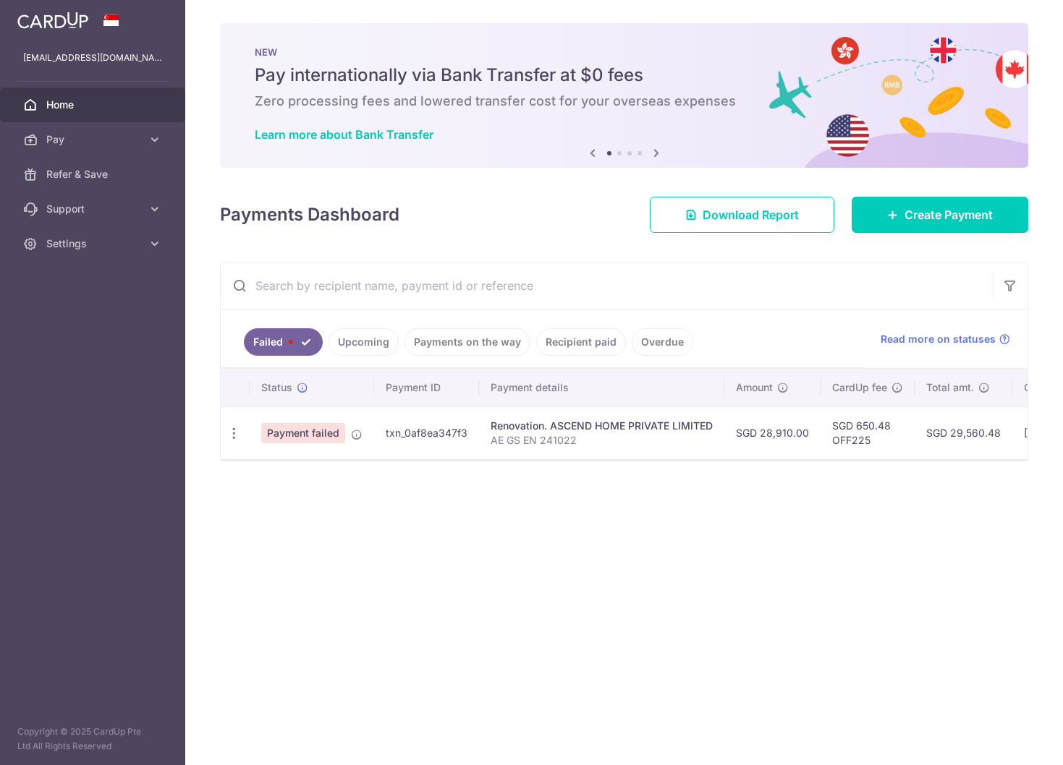
click at [381, 339] on link "Upcoming" at bounding box center [363, 341] width 70 height 27
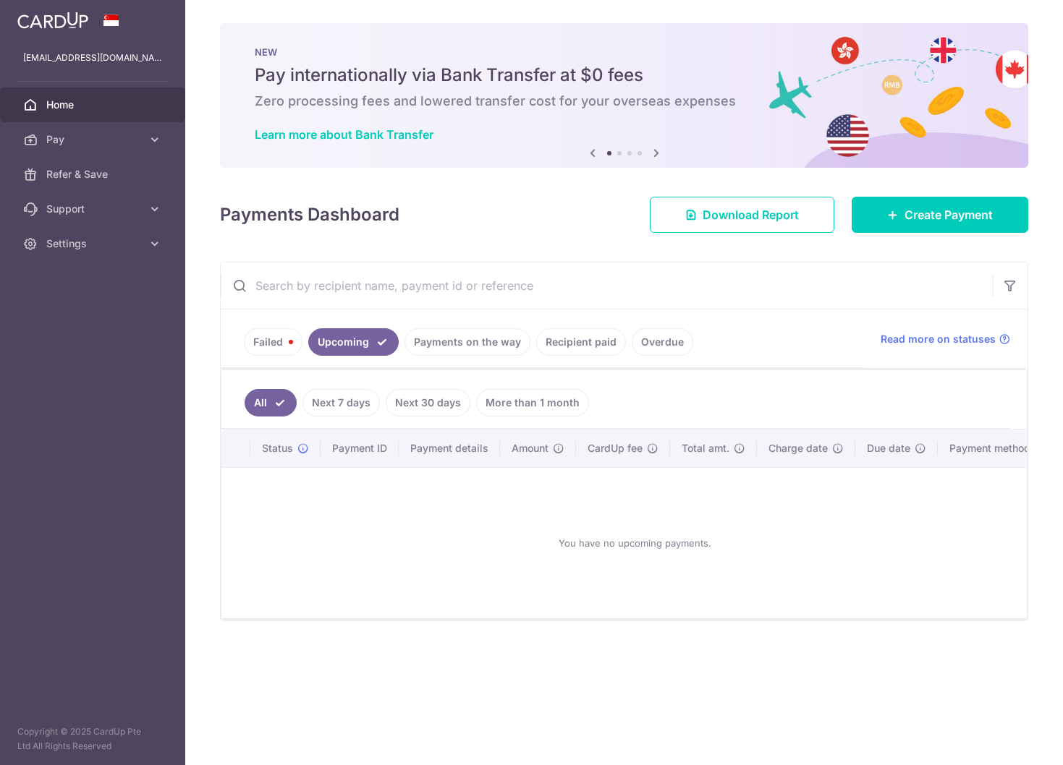
click at [447, 348] on link "Payments on the way" at bounding box center [467, 341] width 126 height 27
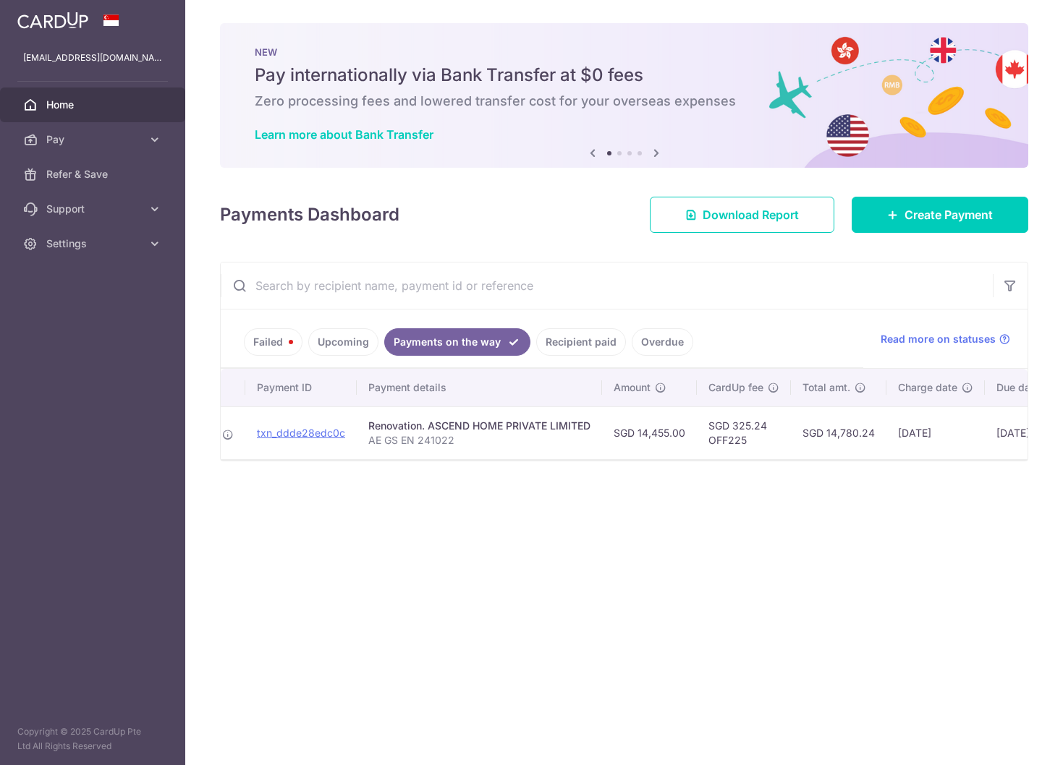
scroll to position [0, 262]
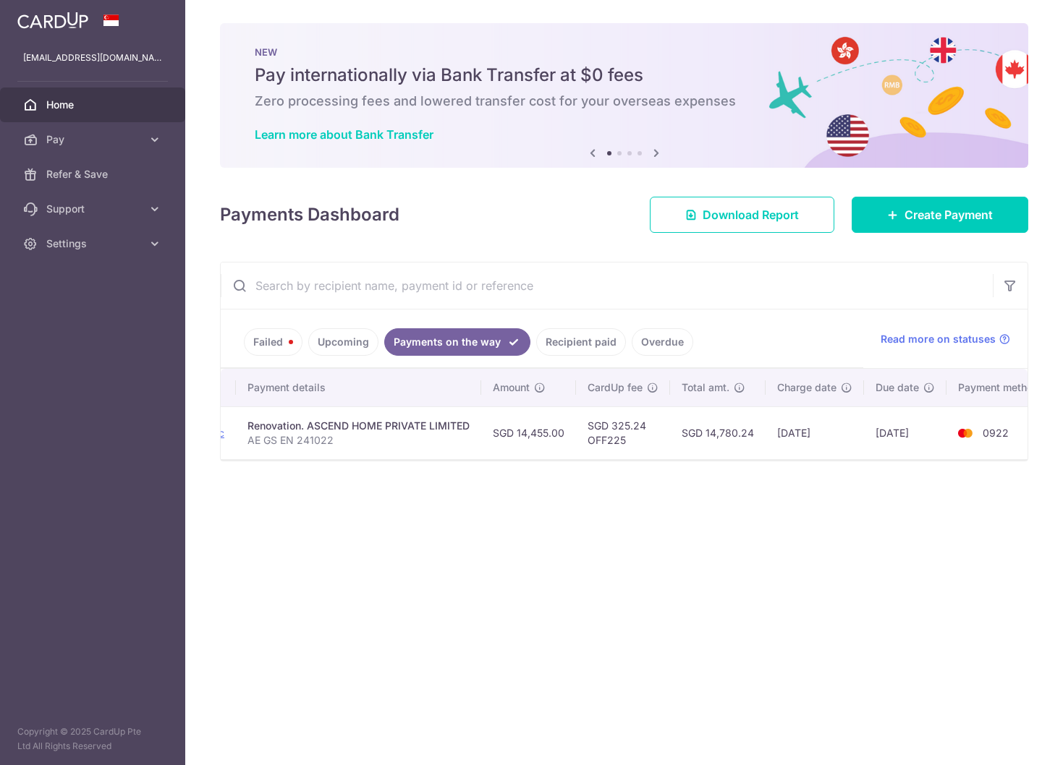
click at [577, 605] on div "× Pause Schedule Pause all future payments in this series Pause just this one p…" at bounding box center [624, 382] width 878 height 765
click at [920, 229] on link "Create Payment" at bounding box center [939, 215] width 177 height 36
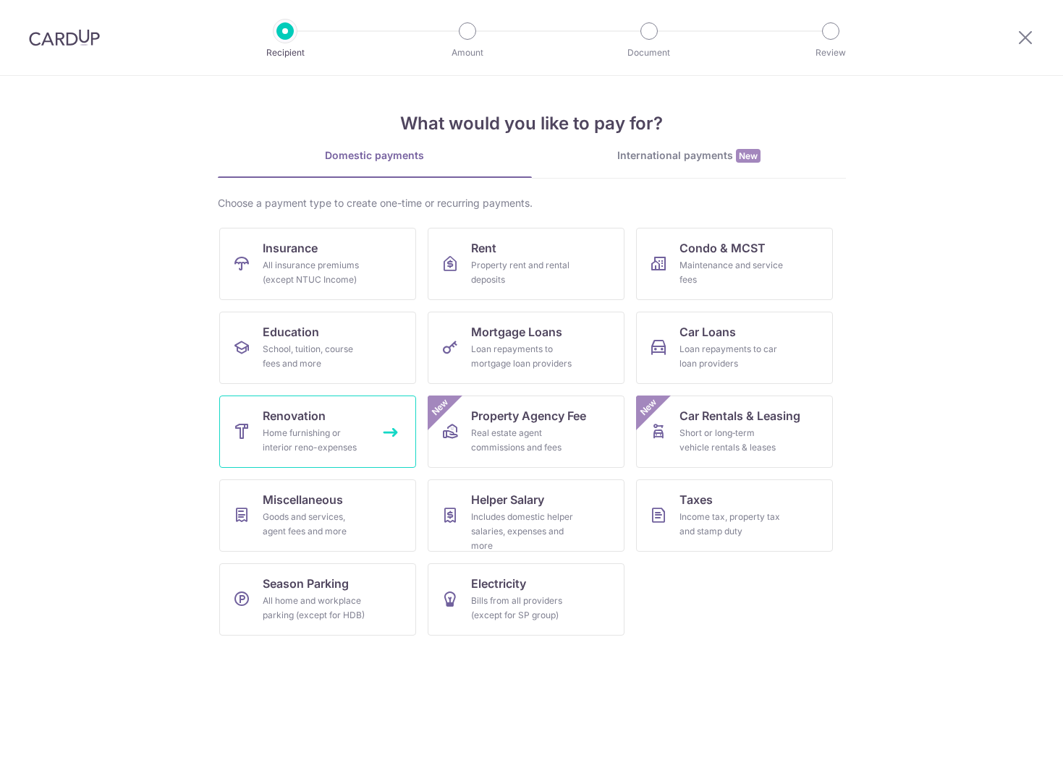
click at [349, 425] on link "Renovation Home furnishing or interior reno-expenses" at bounding box center [317, 432] width 197 height 72
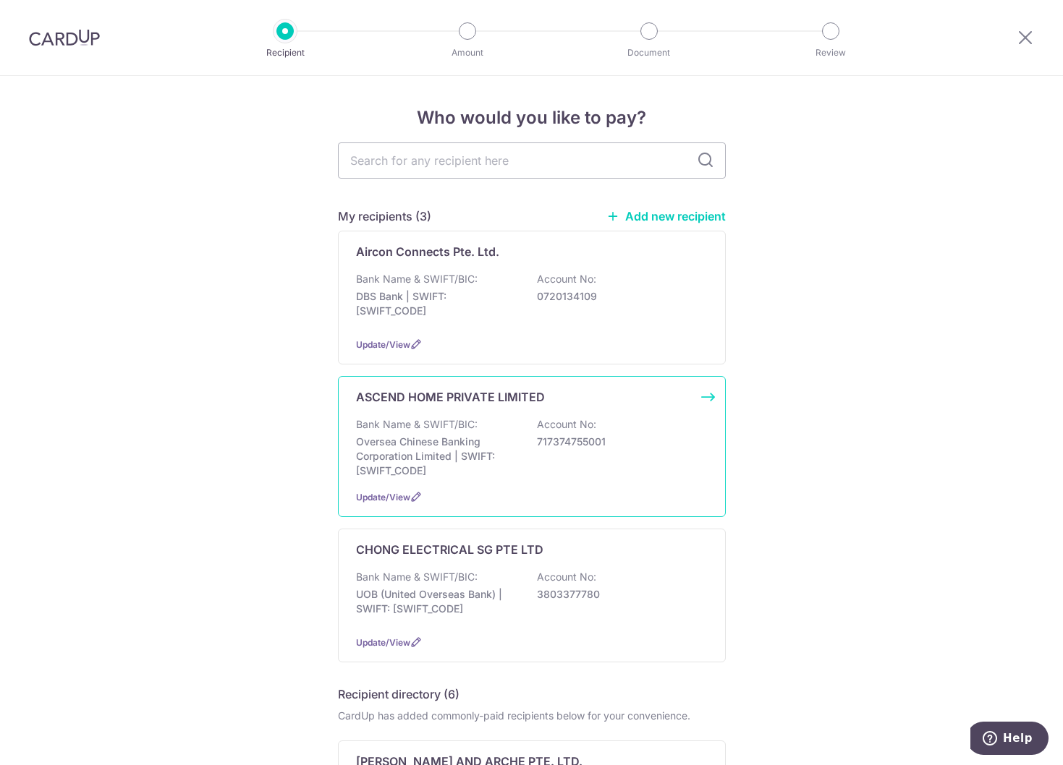
click at [472, 422] on p "Bank Name & SWIFT/BIC:" at bounding box center [417, 424] width 122 height 14
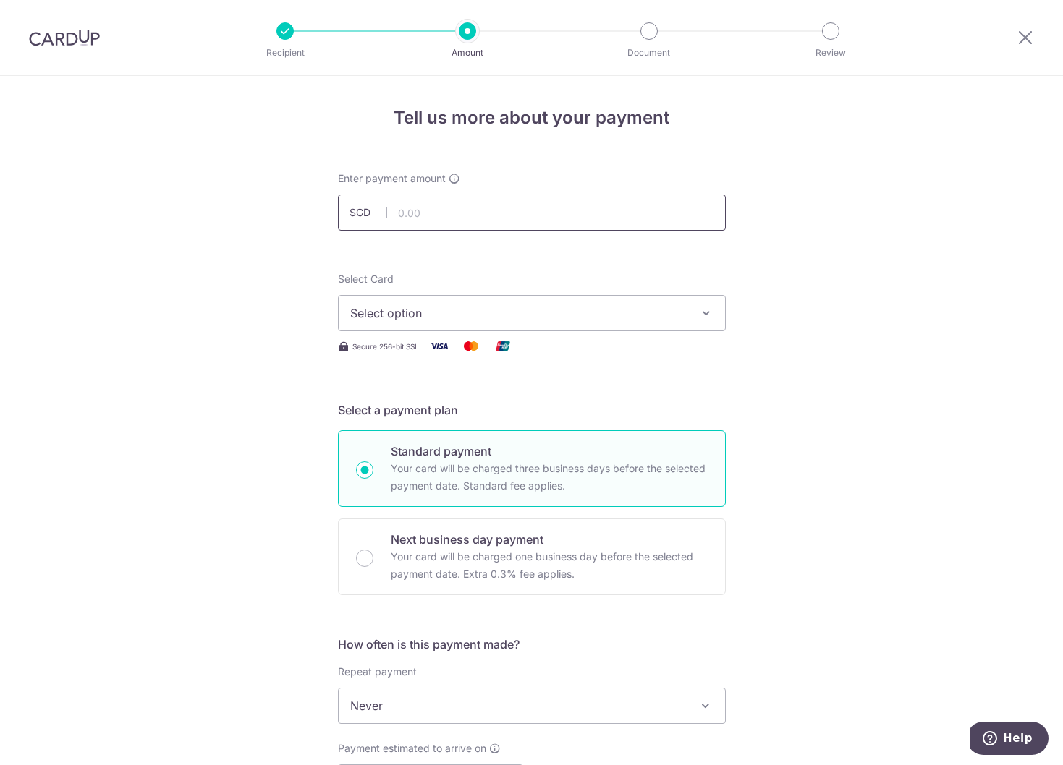
click at [494, 212] on input "text" at bounding box center [532, 213] width 388 height 36
type input "14,455.00"
click at [430, 301] on button "Select option" at bounding box center [532, 313] width 388 height 36
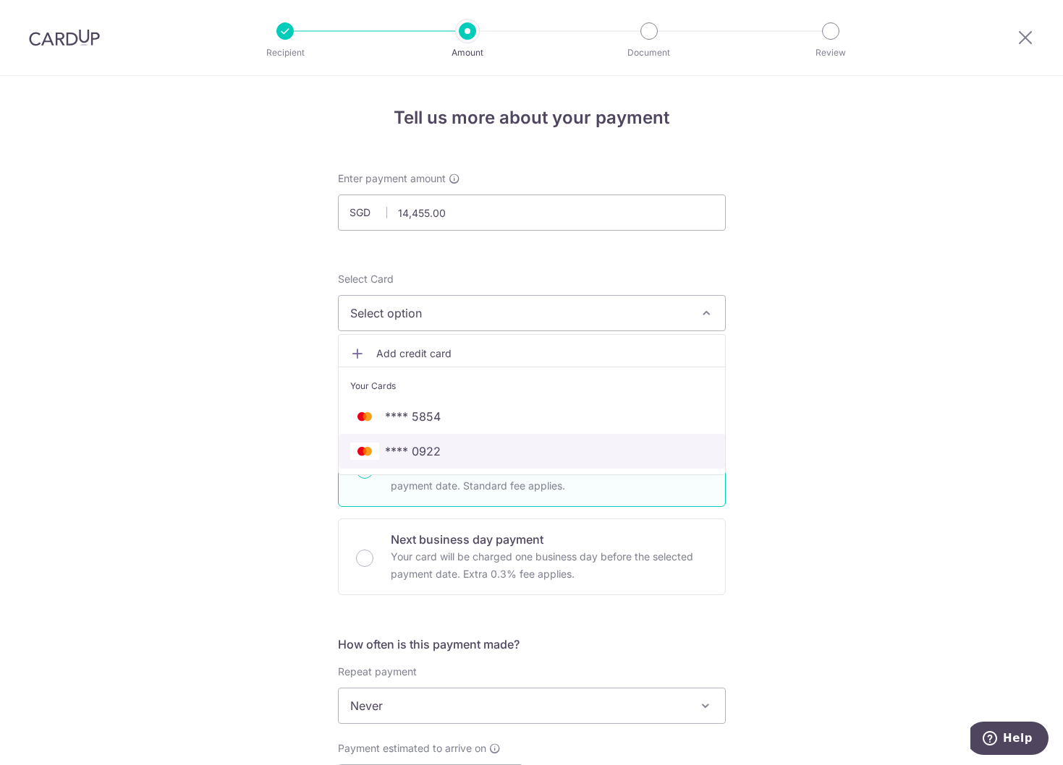
click at [411, 447] on span "**** 0922" at bounding box center [413, 451] width 56 height 17
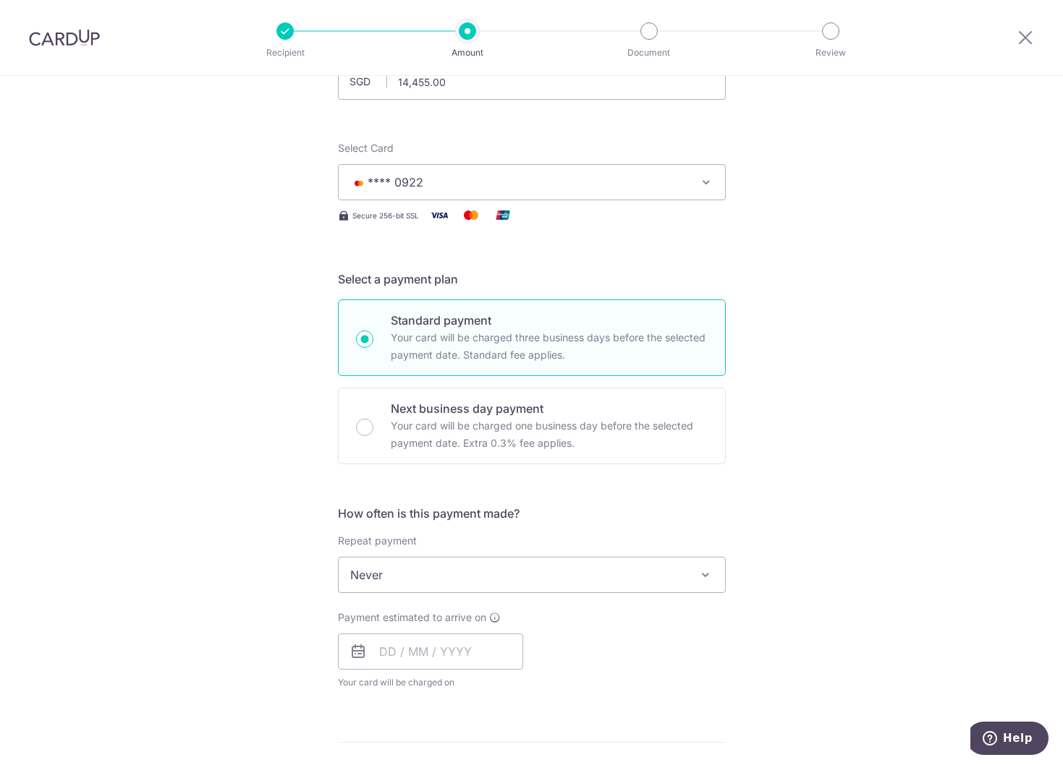
scroll to position [145, 0]
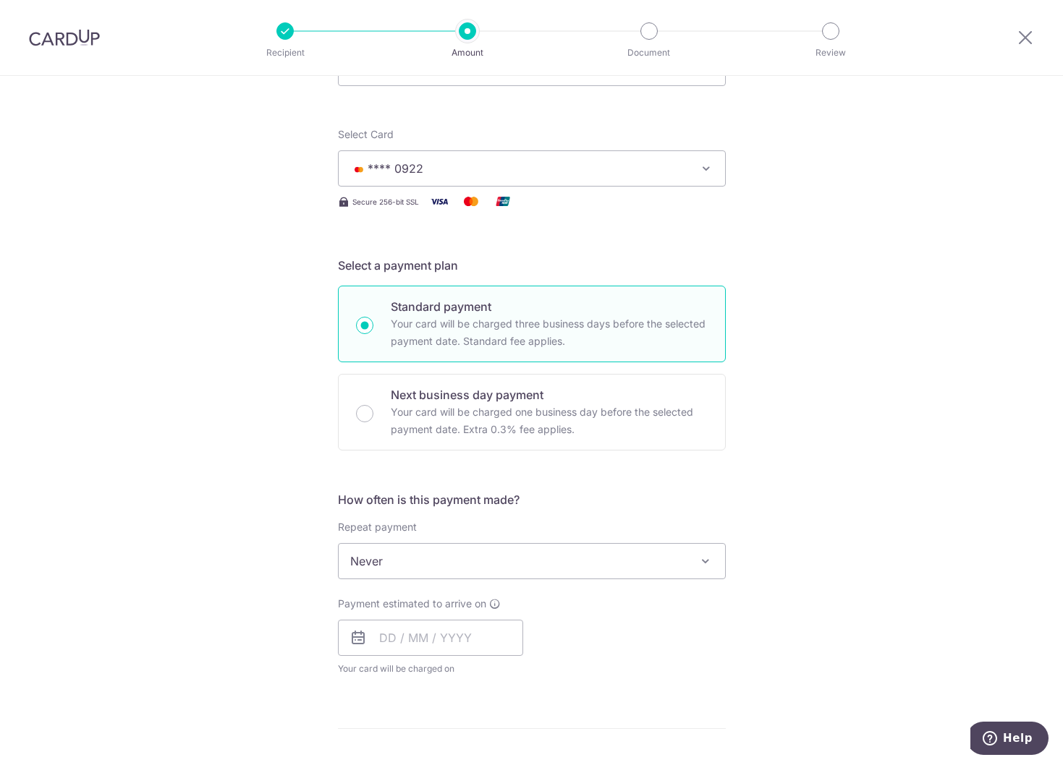
click at [442, 569] on span "Never" at bounding box center [532, 561] width 386 height 35
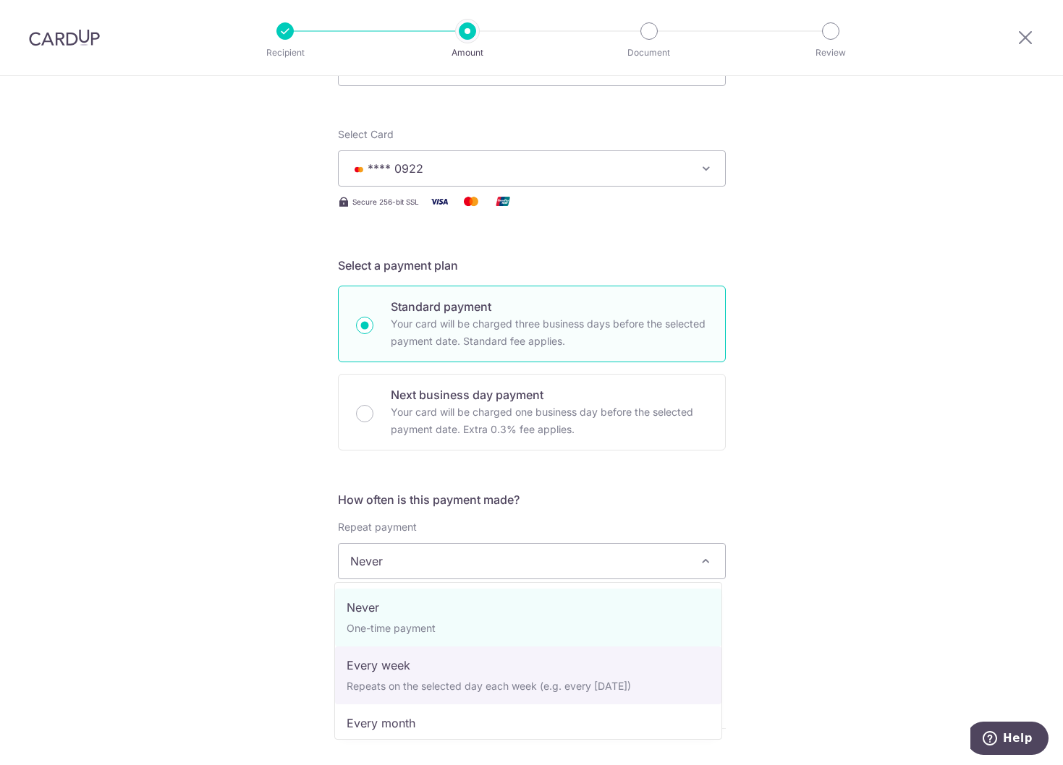
click at [233, 660] on div "Tell us more about your payment Enter payment amount SGD 14,455.00 14455.00 Sel…" at bounding box center [531, 634] width 1063 height 1406
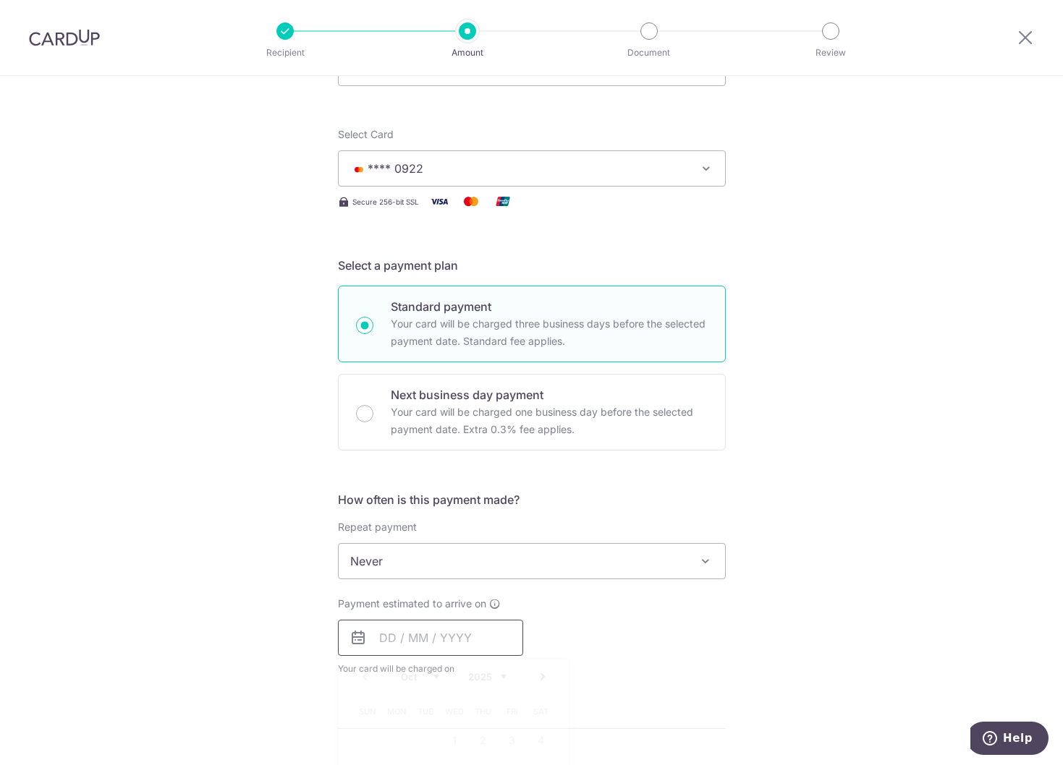
click at [404, 633] on input "text" at bounding box center [430, 638] width 185 height 36
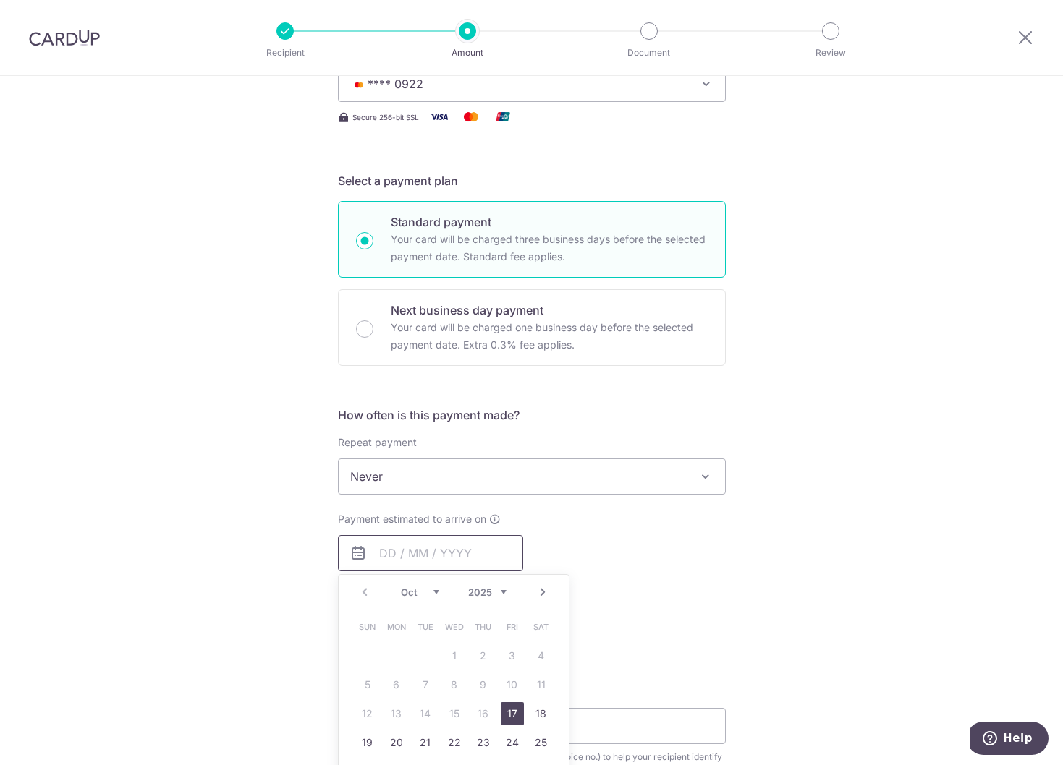
scroll to position [289, 0]
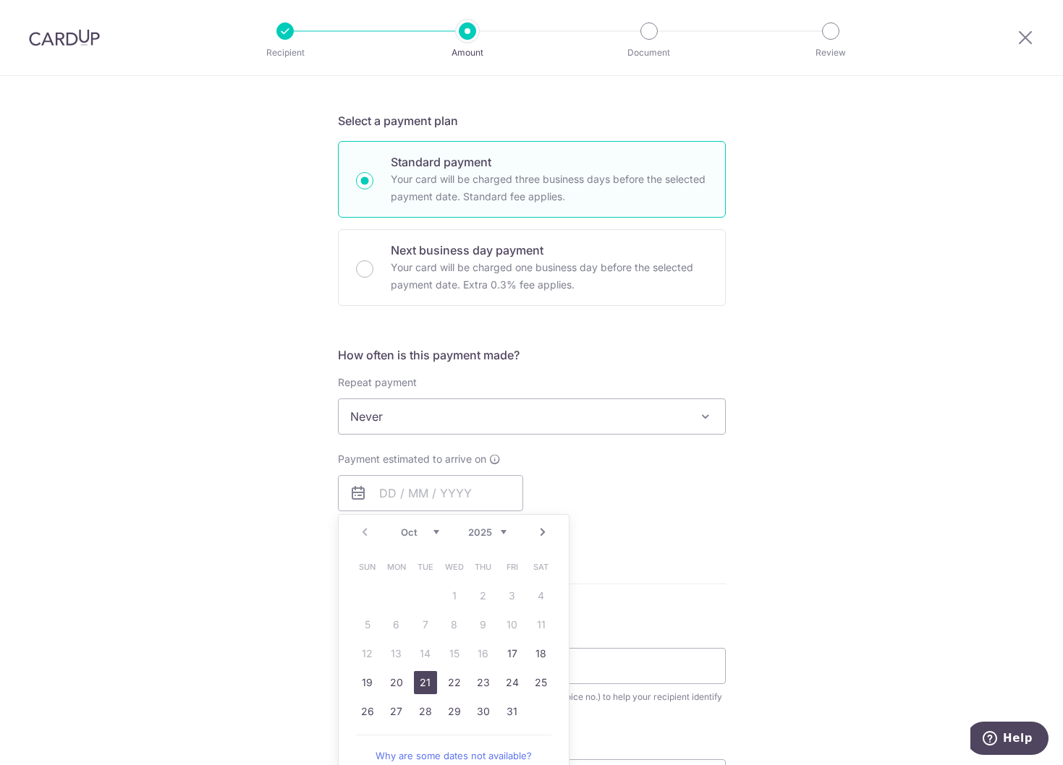
click at [418, 683] on link "21" at bounding box center [425, 682] width 23 height 23
type input "21/10/2025"
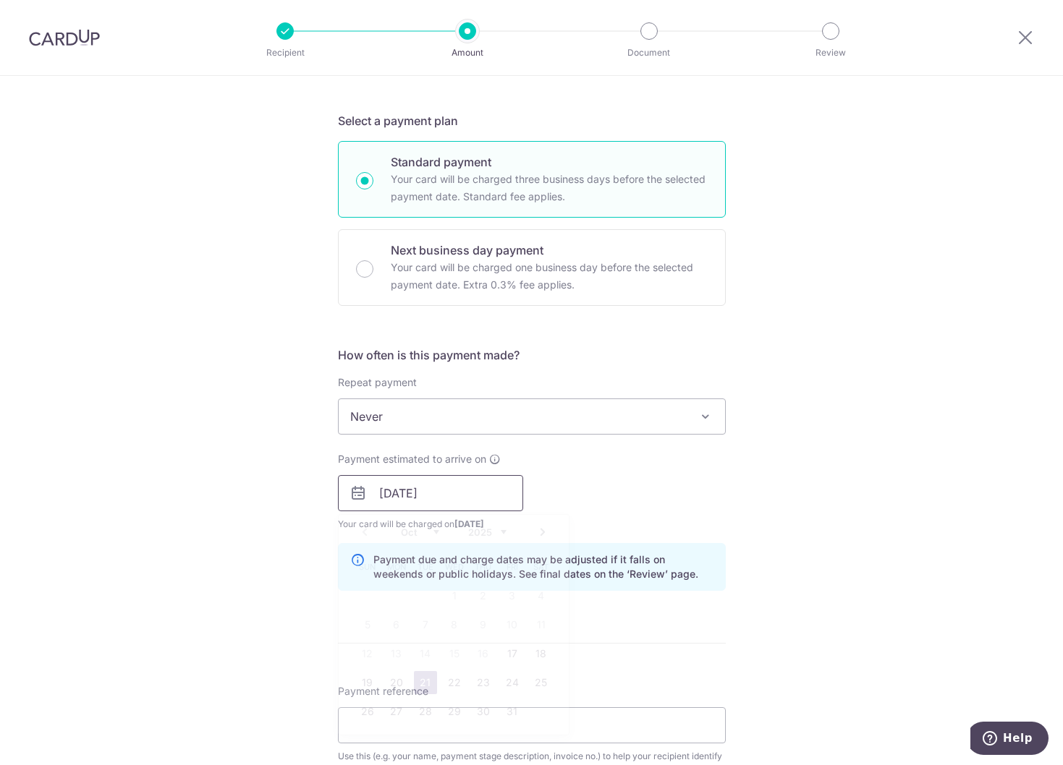
click at [419, 485] on input "21/10/2025" at bounding box center [430, 493] width 185 height 36
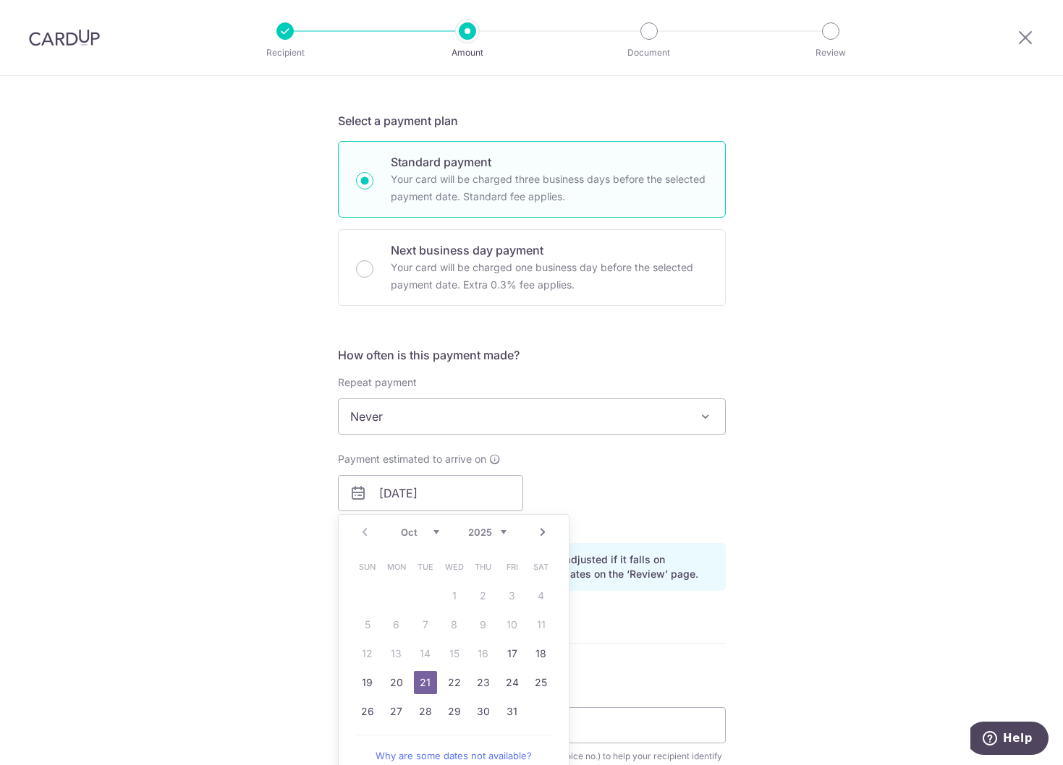
click at [760, 473] on div "Tell us more about your payment Enter payment amount SGD 14,455.00 14455.00 Sel…" at bounding box center [531, 519] width 1063 height 1465
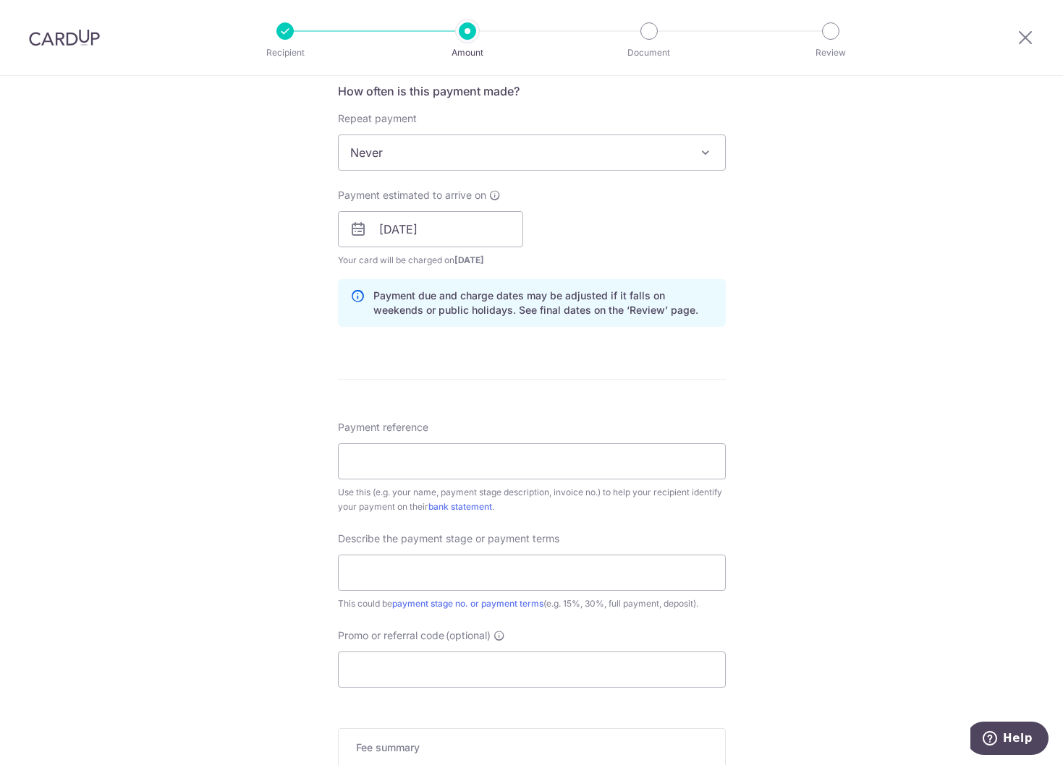
scroll to position [651, 0]
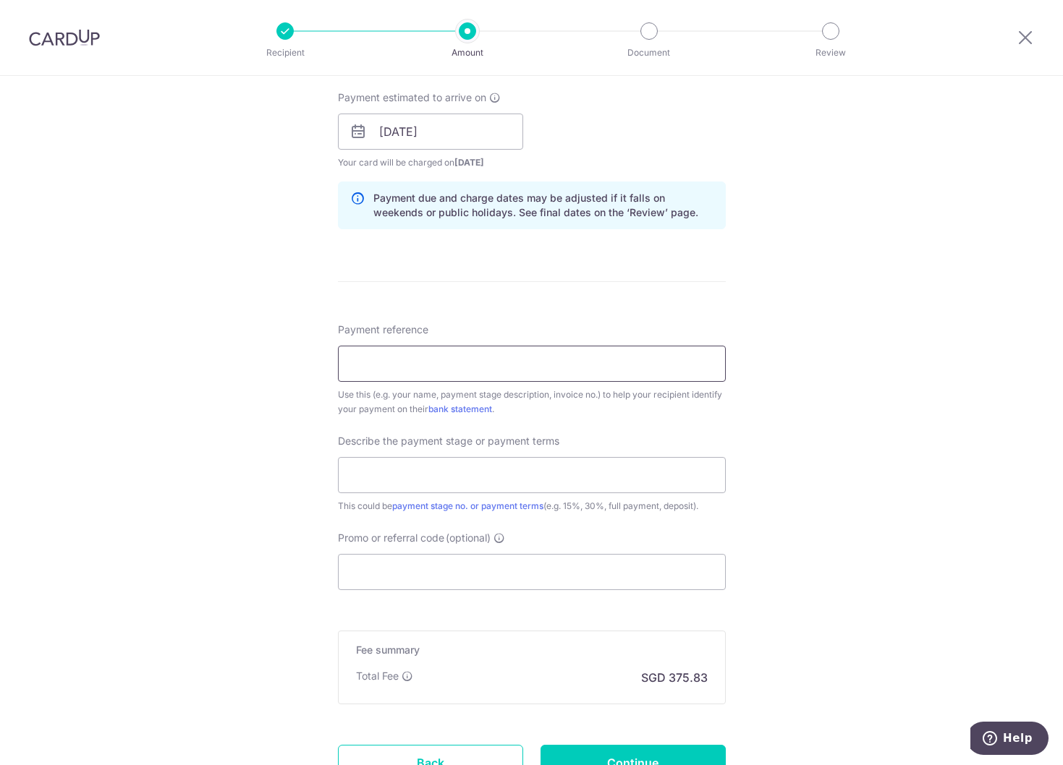
click at [472, 359] on input "Payment reference" at bounding box center [532, 364] width 388 height 36
click at [420, 473] on input "text" at bounding box center [532, 475] width 388 height 36
type input "3rd Payment"
click at [415, 363] on input "Payment reference" at bounding box center [532, 364] width 388 height 36
type input "AE GS EN 241022"
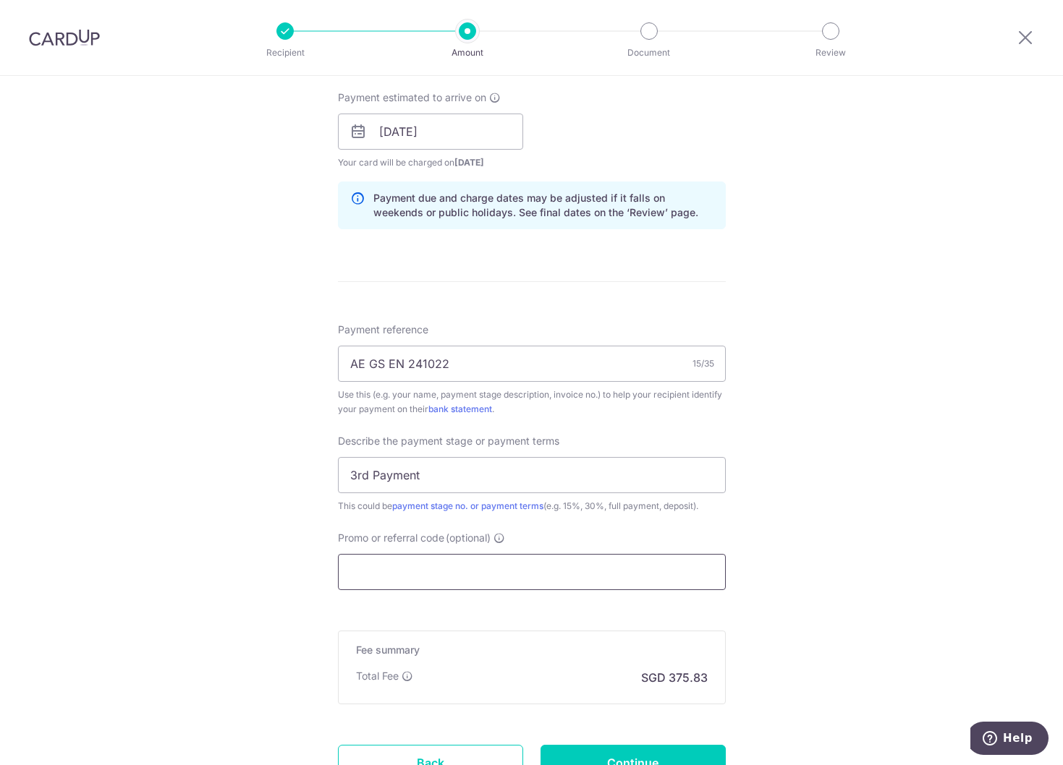
click at [412, 566] on input "Promo or referral code (optional)" at bounding box center [532, 572] width 388 height 36
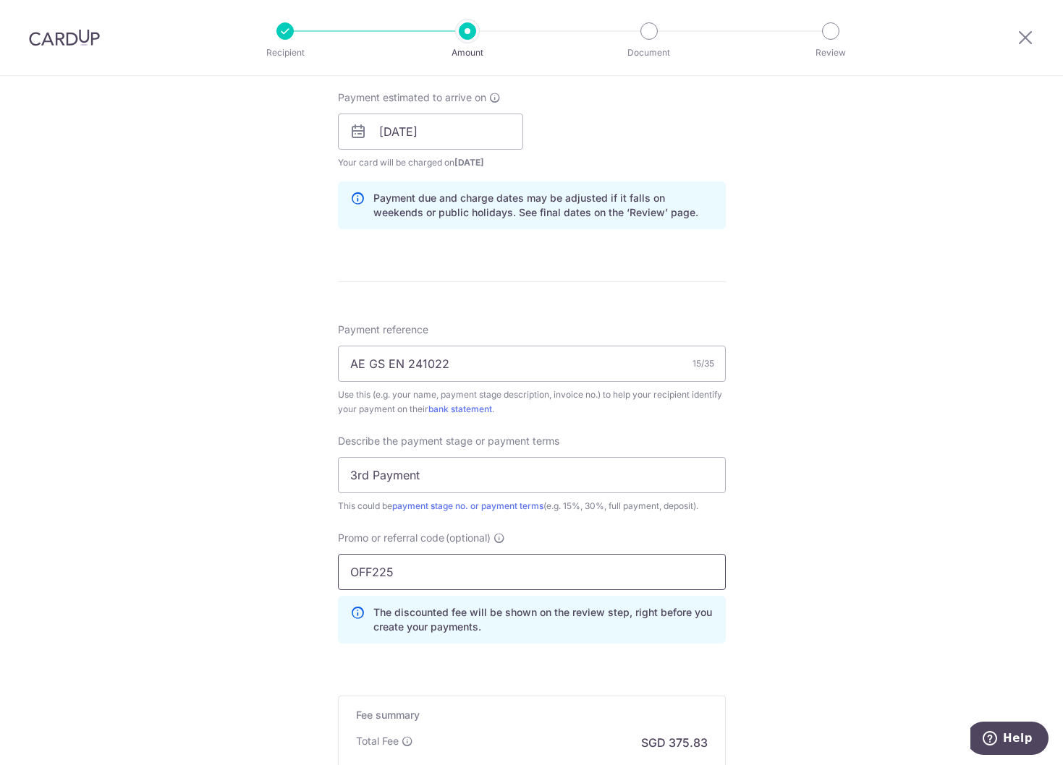
type input "OFF225"
click at [757, 551] on div "Tell us more about your payment Enter payment amount SGD 14,455.00 14455.00 Sel…" at bounding box center [531, 190] width 1063 height 1530
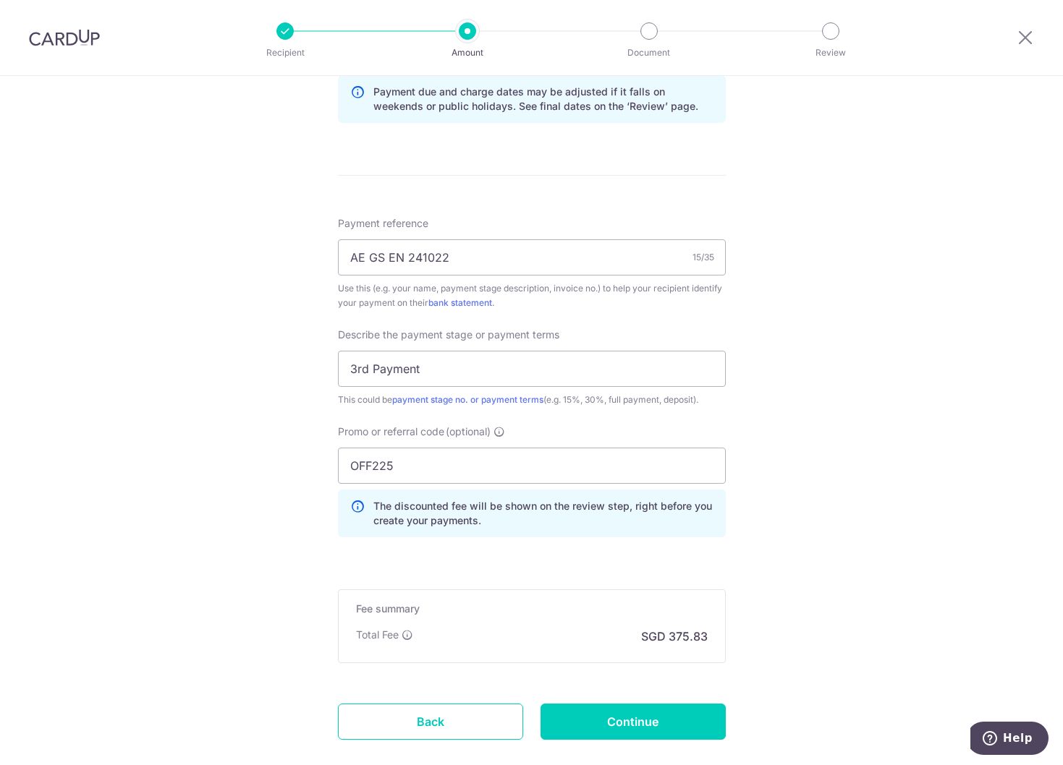
scroll to position [796, 0]
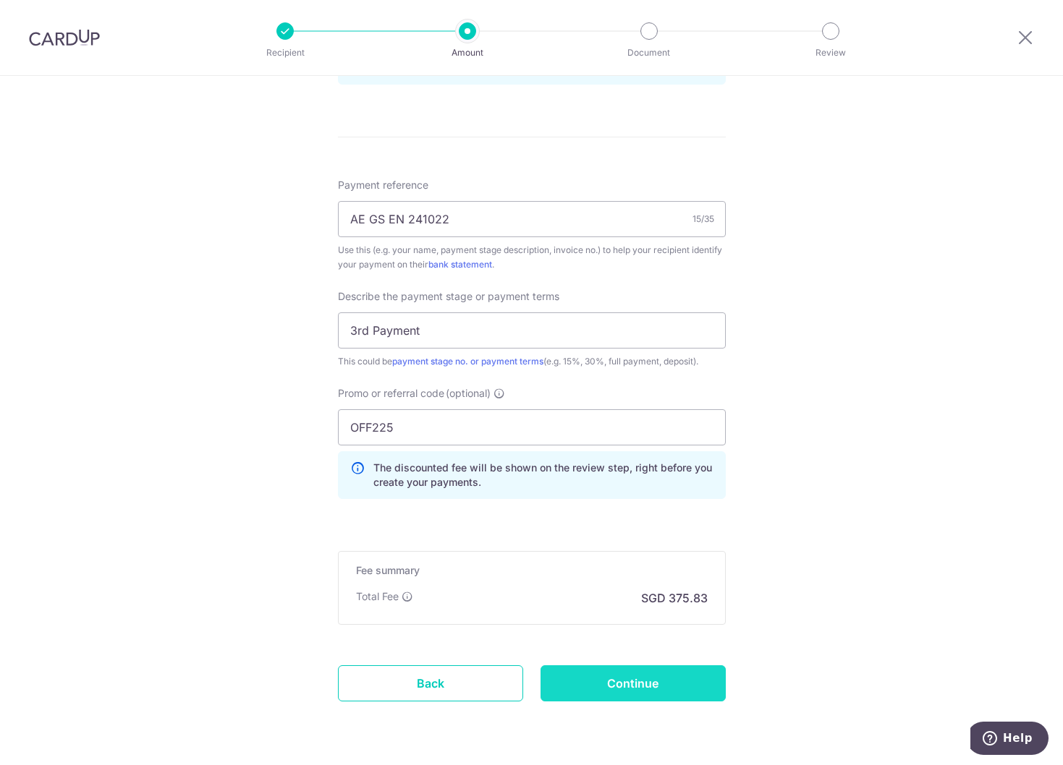
click at [631, 684] on input "Continue" at bounding box center [632, 684] width 185 height 36
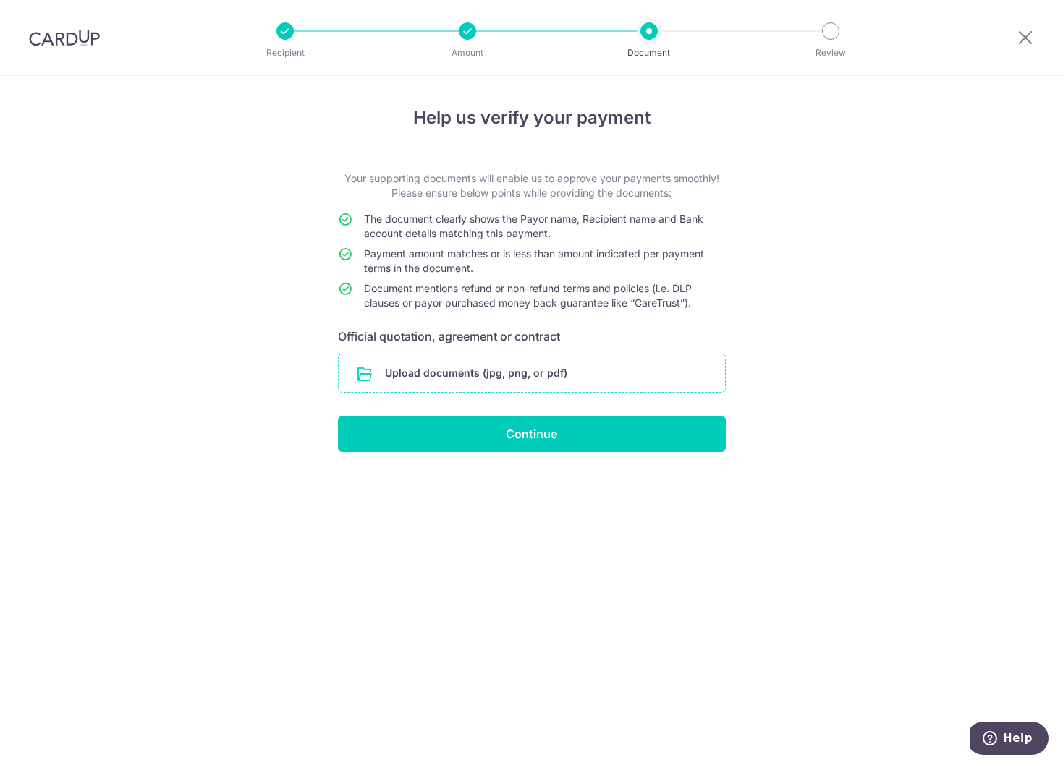
click at [494, 375] on input "file" at bounding box center [532, 373] width 386 height 38
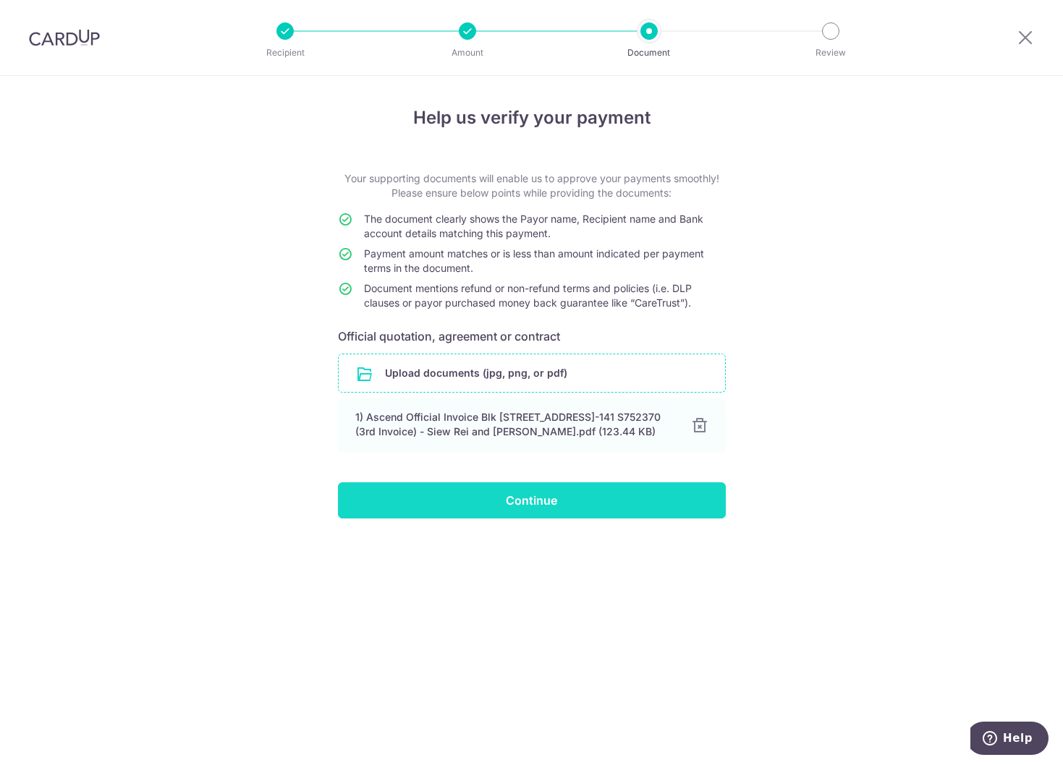
click at [619, 510] on input "Continue" at bounding box center [532, 501] width 388 height 36
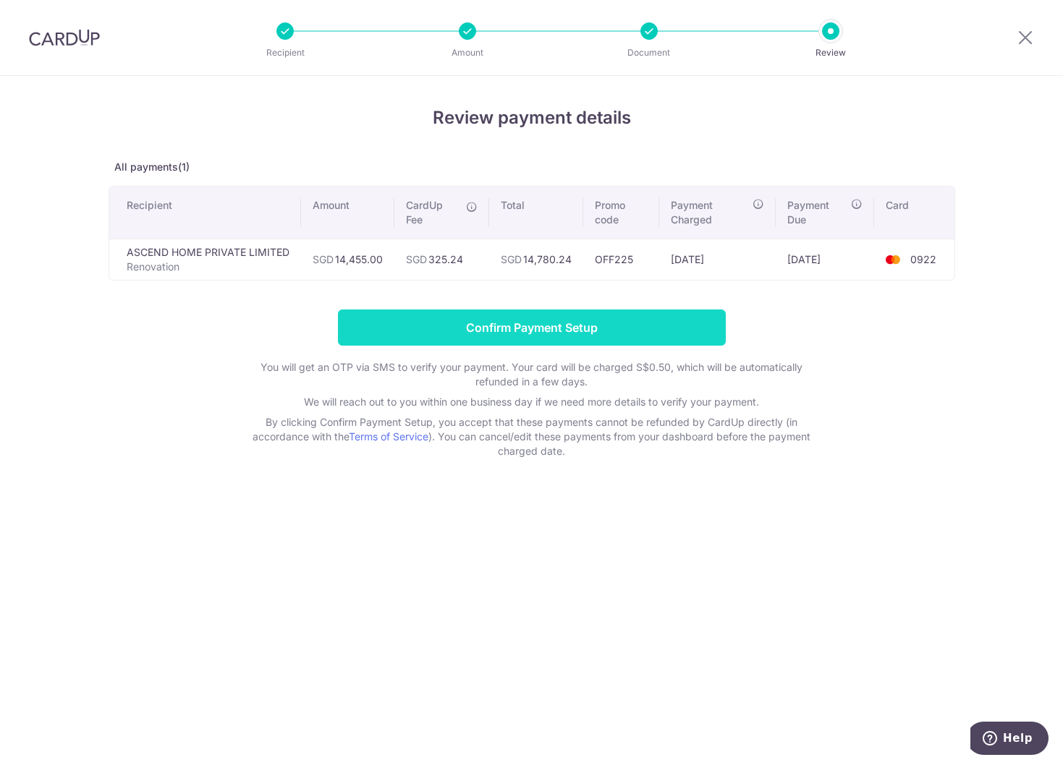
click at [595, 328] on input "Confirm Payment Setup" at bounding box center [532, 328] width 388 height 36
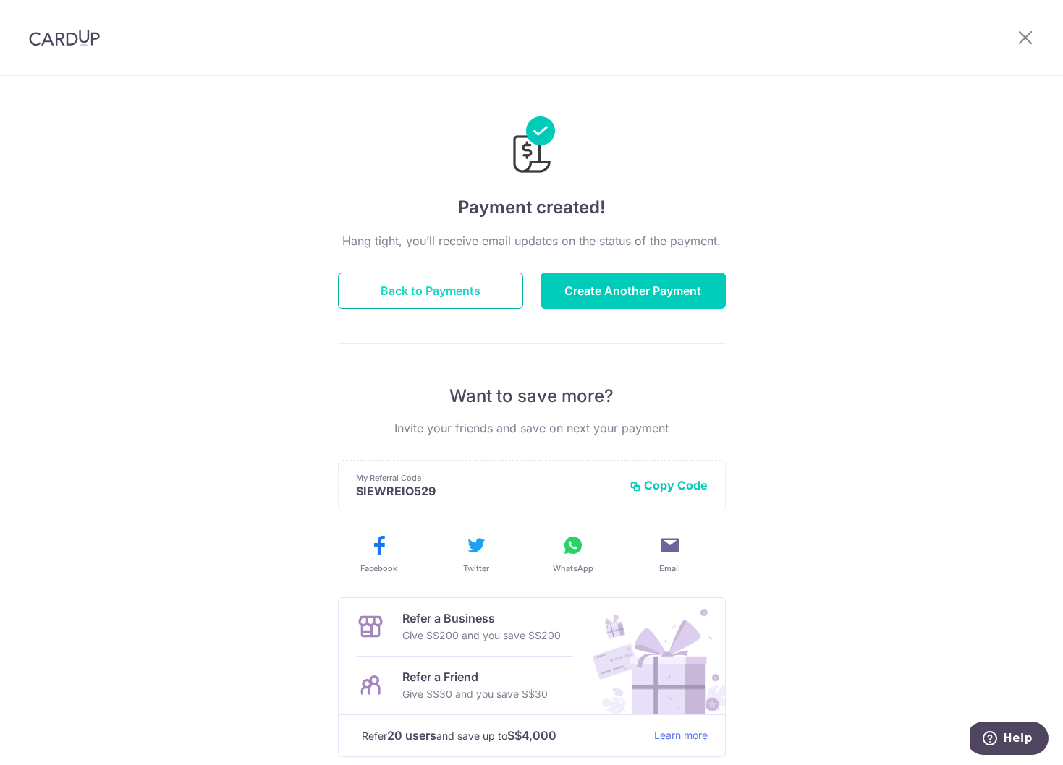
click at [374, 295] on button "Back to Payments" at bounding box center [430, 291] width 185 height 36
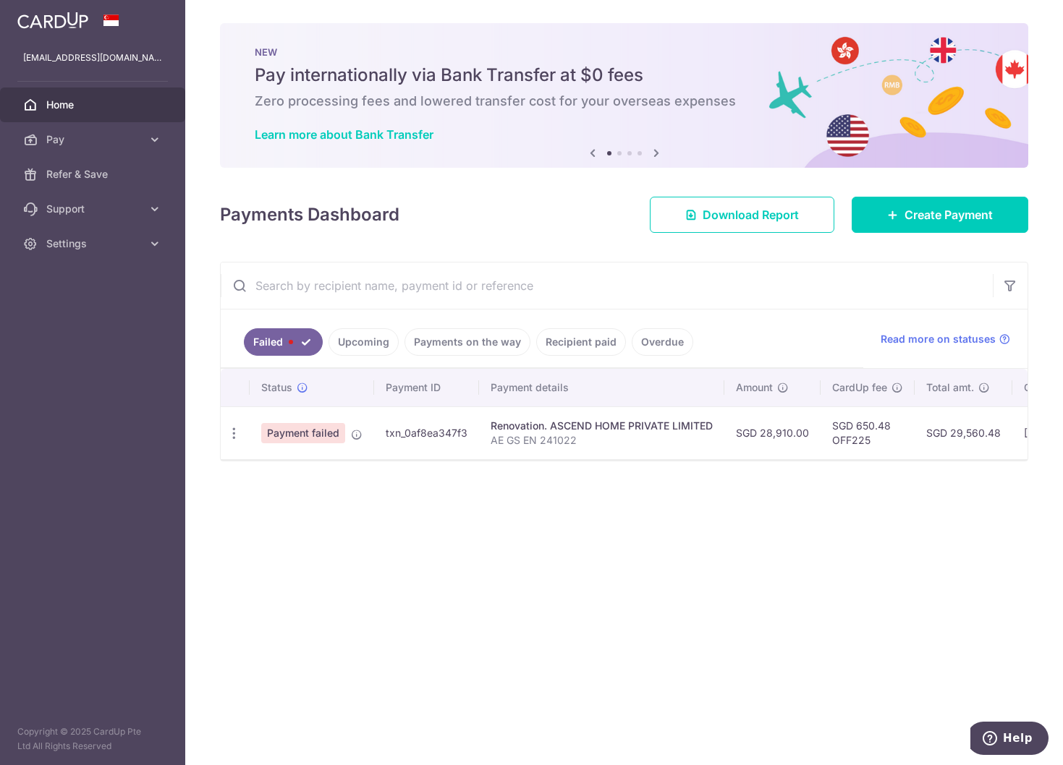
click at [362, 347] on link "Upcoming" at bounding box center [363, 341] width 70 height 27
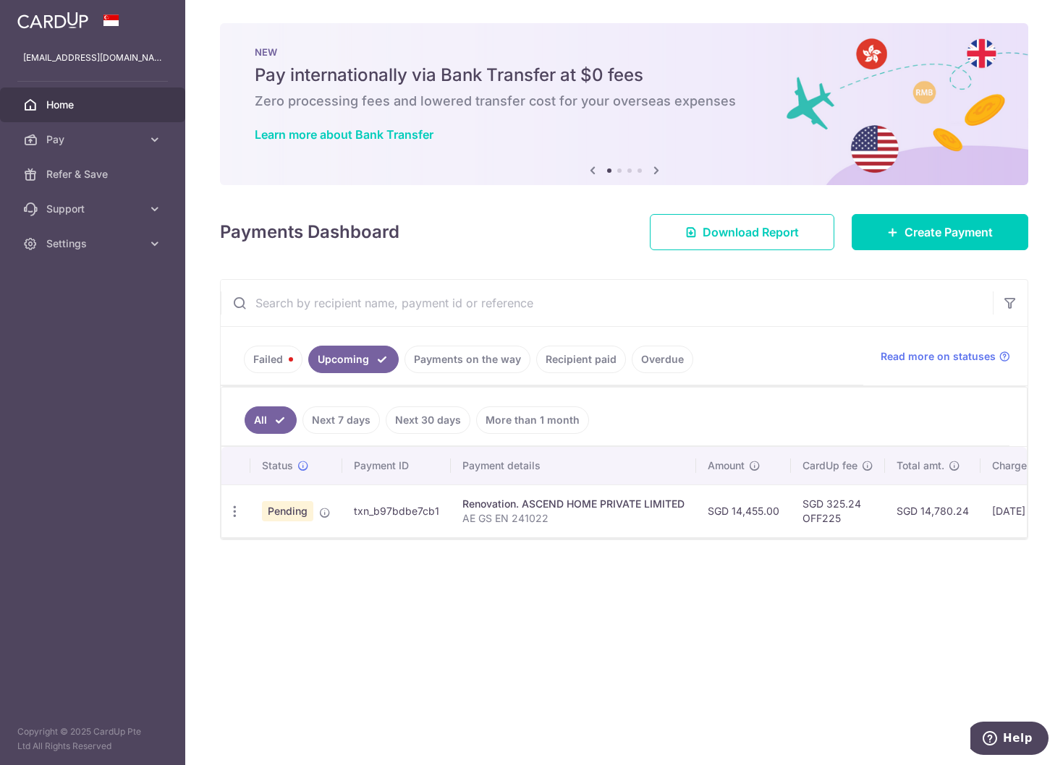
click at [450, 347] on link "Payments on the way" at bounding box center [467, 359] width 126 height 27
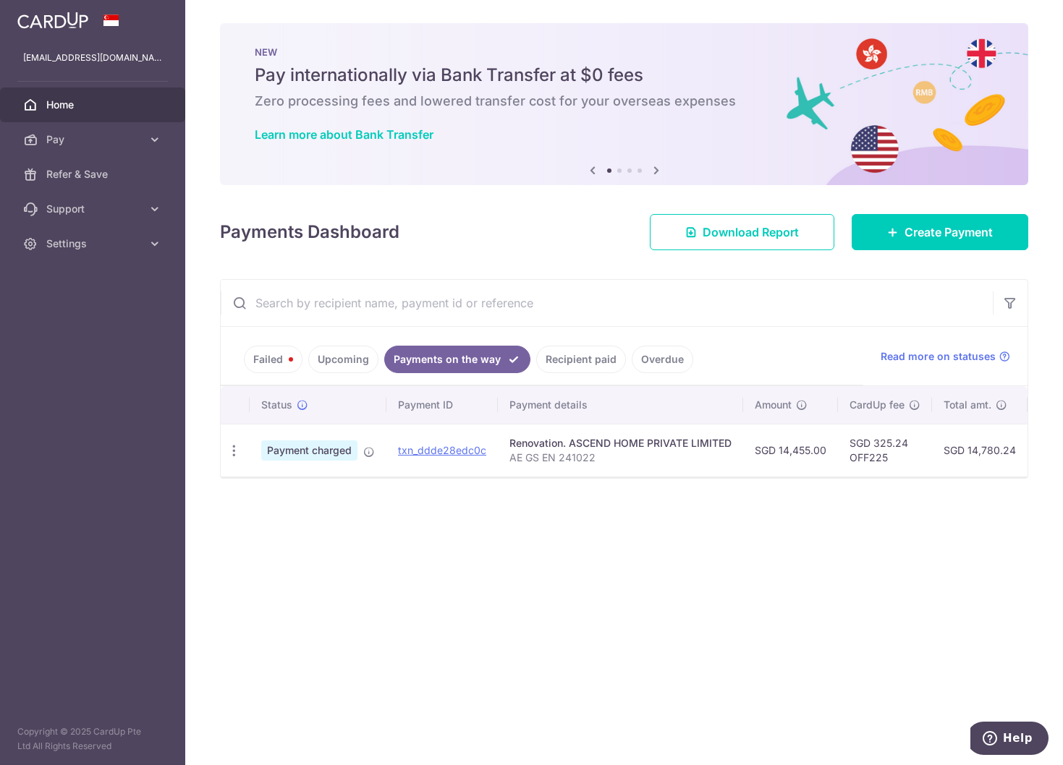
click at [351, 360] on link "Upcoming" at bounding box center [343, 359] width 70 height 27
